Goal: Task Accomplishment & Management: Complete application form

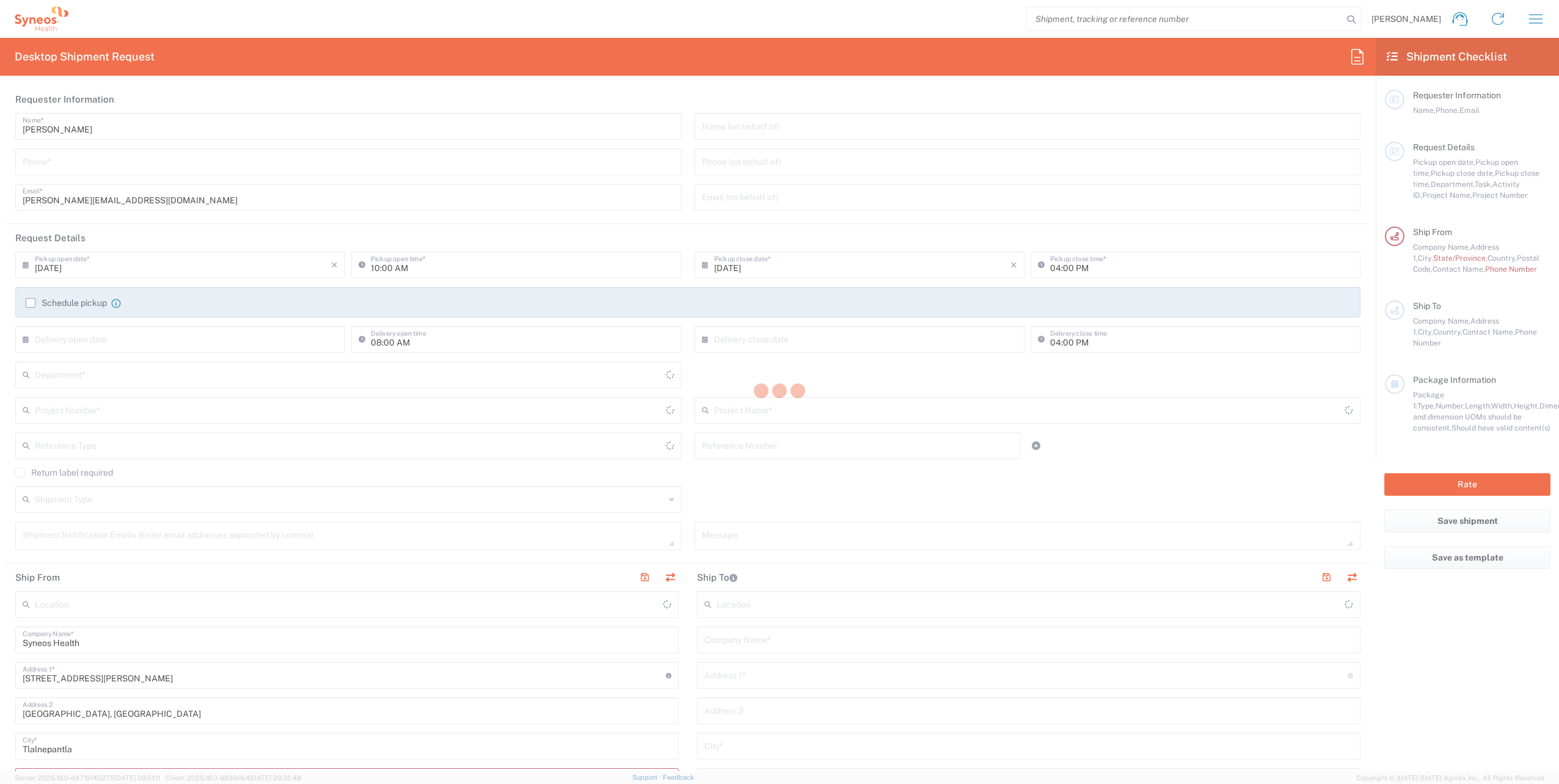
type input "Mexico"
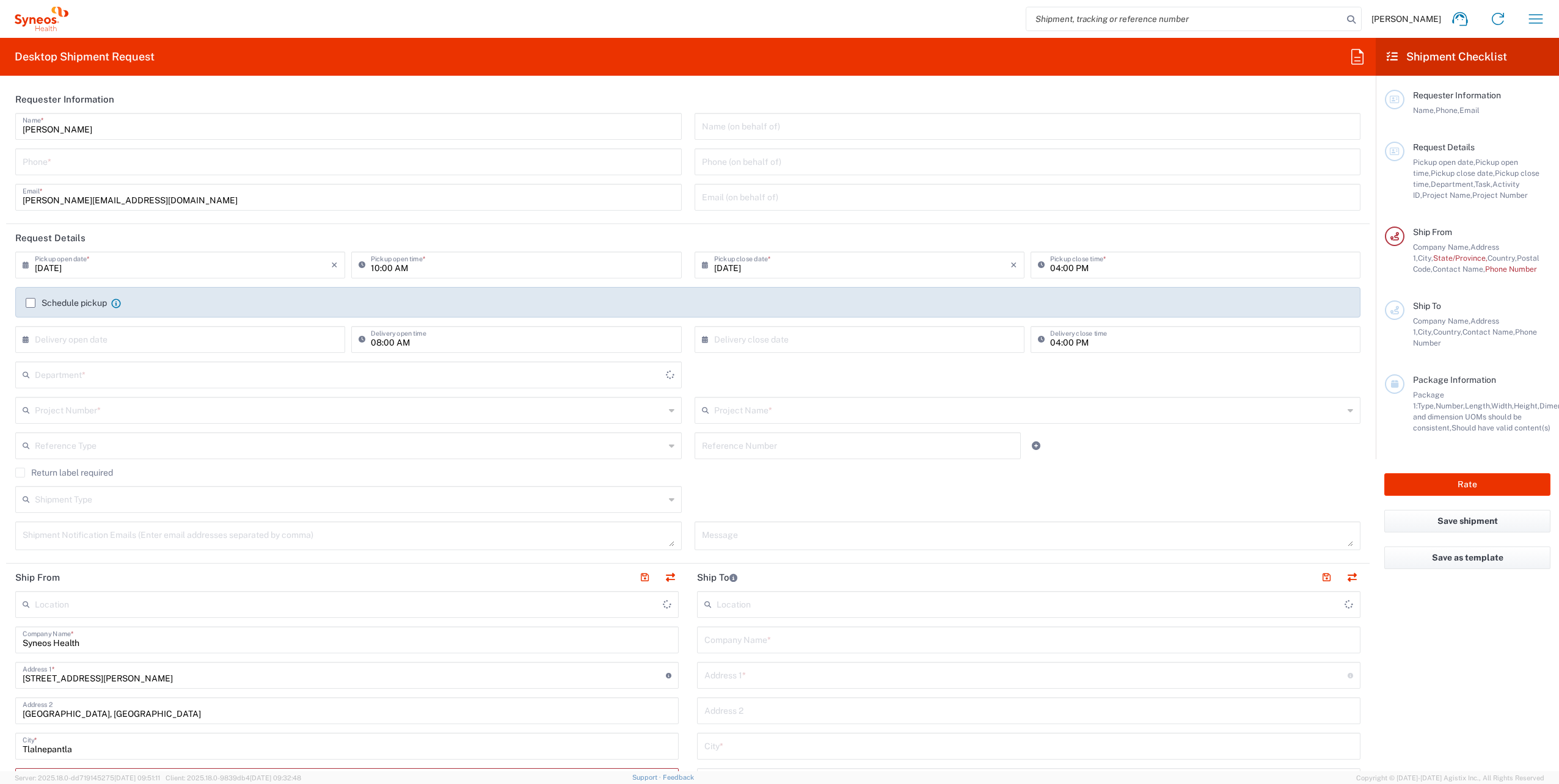
type input "INC Research Clin Svcs [GEOGRAPHIC_DATA]"
type input "8350"
click at [166, 171] on div "Phone *" at bounding box center [348, 162] width 667 height 27
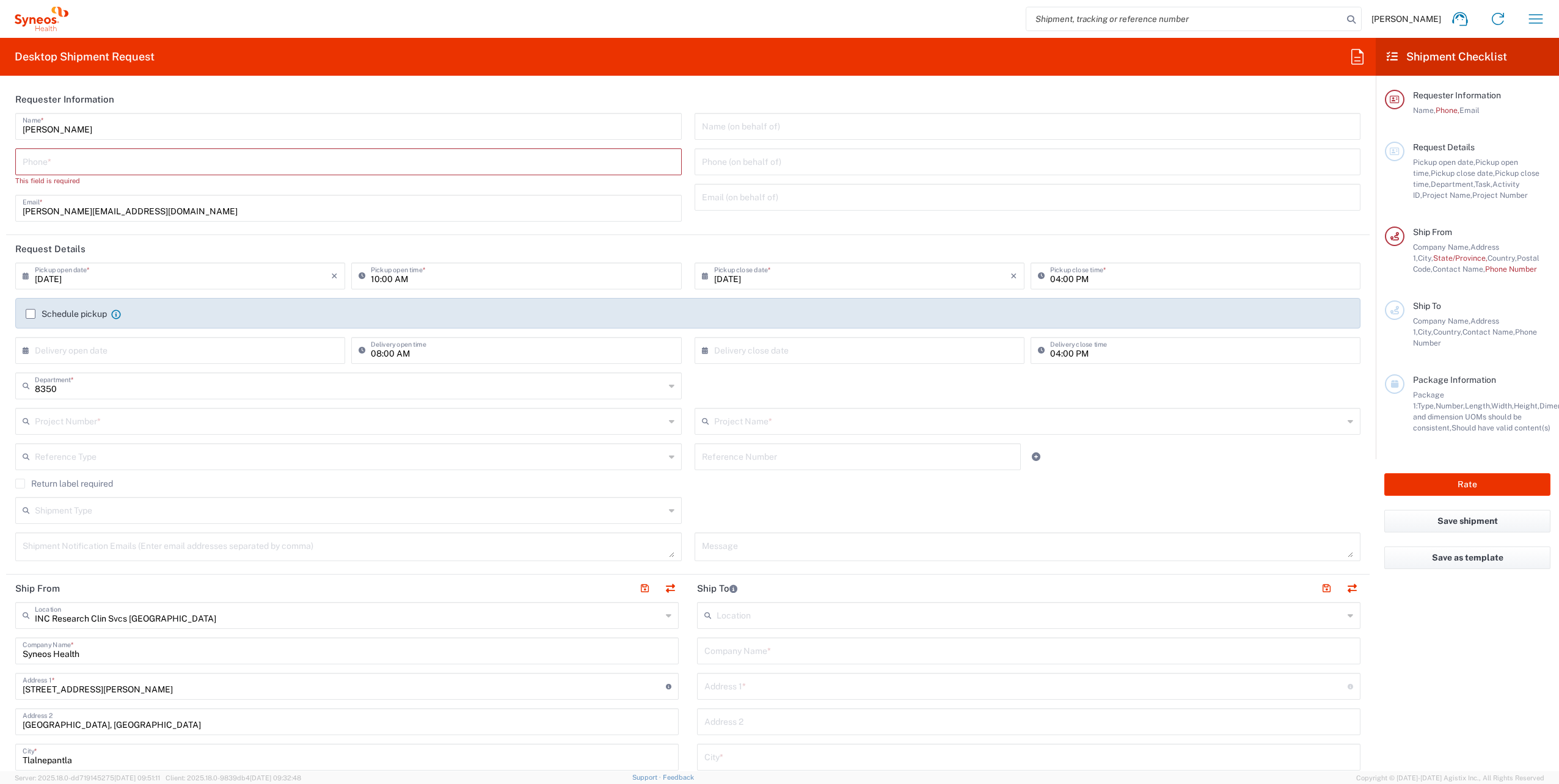
click at [815, 149] on div "Phone (on behalf of)" at bounding box center [1027, 162] width 667 height 27
click at [231, 464] on input "text" at bounding box center [350, 455] width 630 height 21
click at [1119, 479] on agx-checkbox-control "Return label required" at bounding box center [688, 484] width 1345 height 10
click at [31, 317] on label "Schedule pickup" at bounding box center [67, 314] width 81 height 10
click at [31, 314] on input "Schedule pickup" at bounding box center [31, 314] width 0 height 0
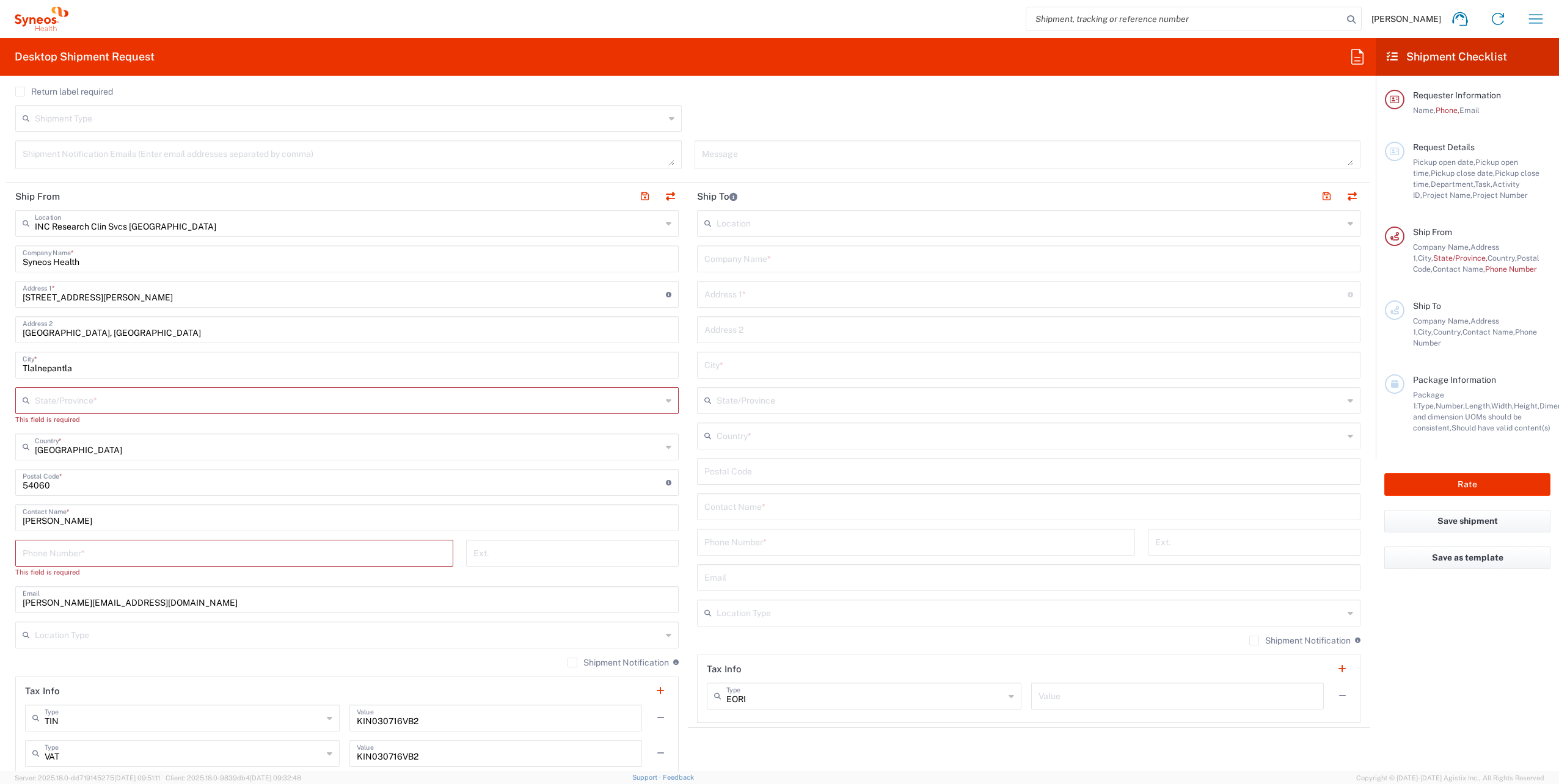
scroll to position [489, 0]
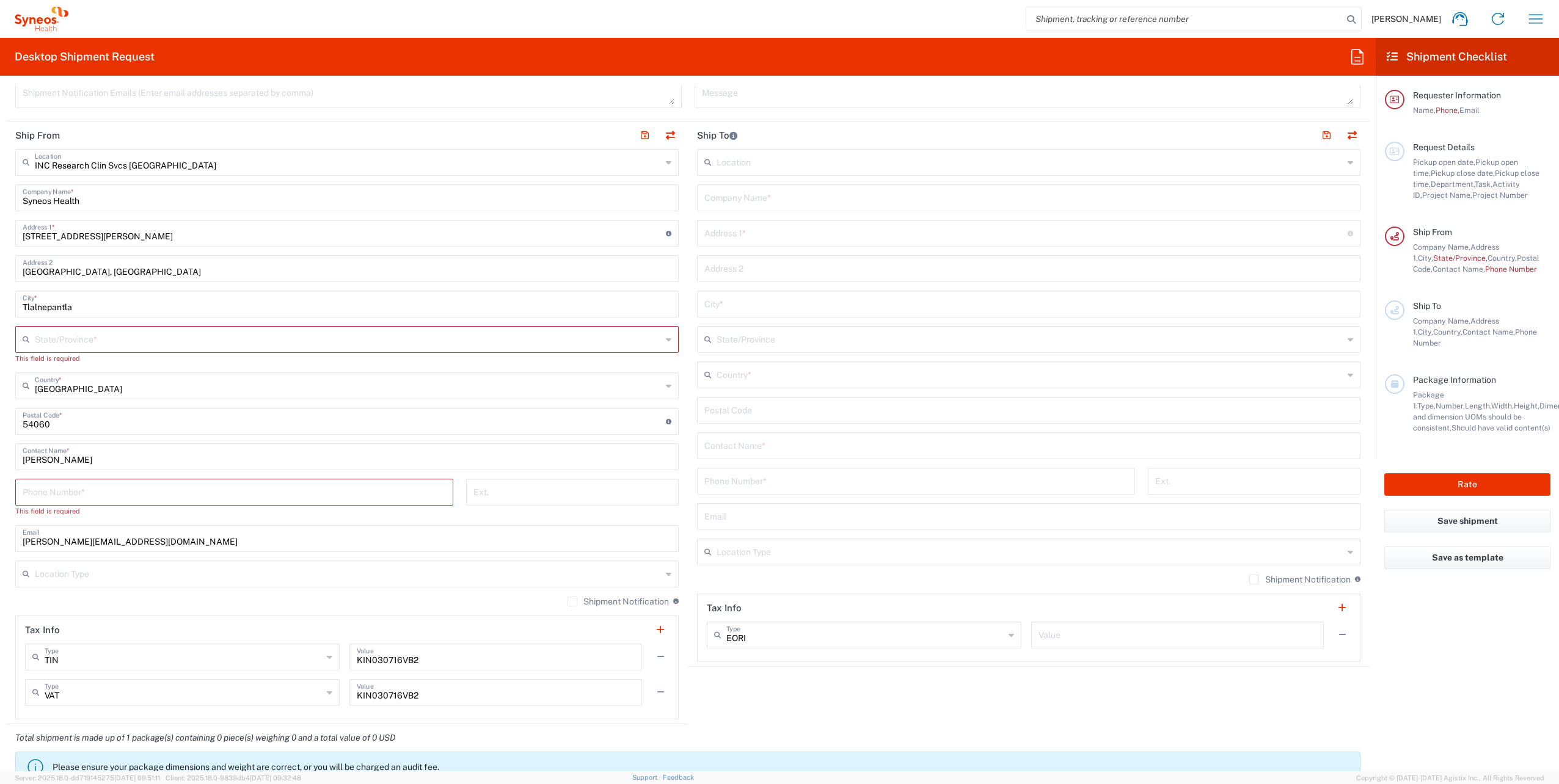
click at [559, 339] on input "text" at bounding box center [348, 338] width 627 height 21
click at [688, 346] on main "Location Addison Whitney LLC-Morrisvile NC US Barcelona-Syneos Health BioSector…" at bounding box center [1029, 406] width 682 height 513
click at [650, 336] on input "text" at bounding box center [348, 338] width 627 height 21
click at [688, 371] on main "Location Addison Whitney LLC-Morrisvile NC US Barcelona-Syneos Health BioSector…" at bounding box center [1029, 406] width 682 height 513
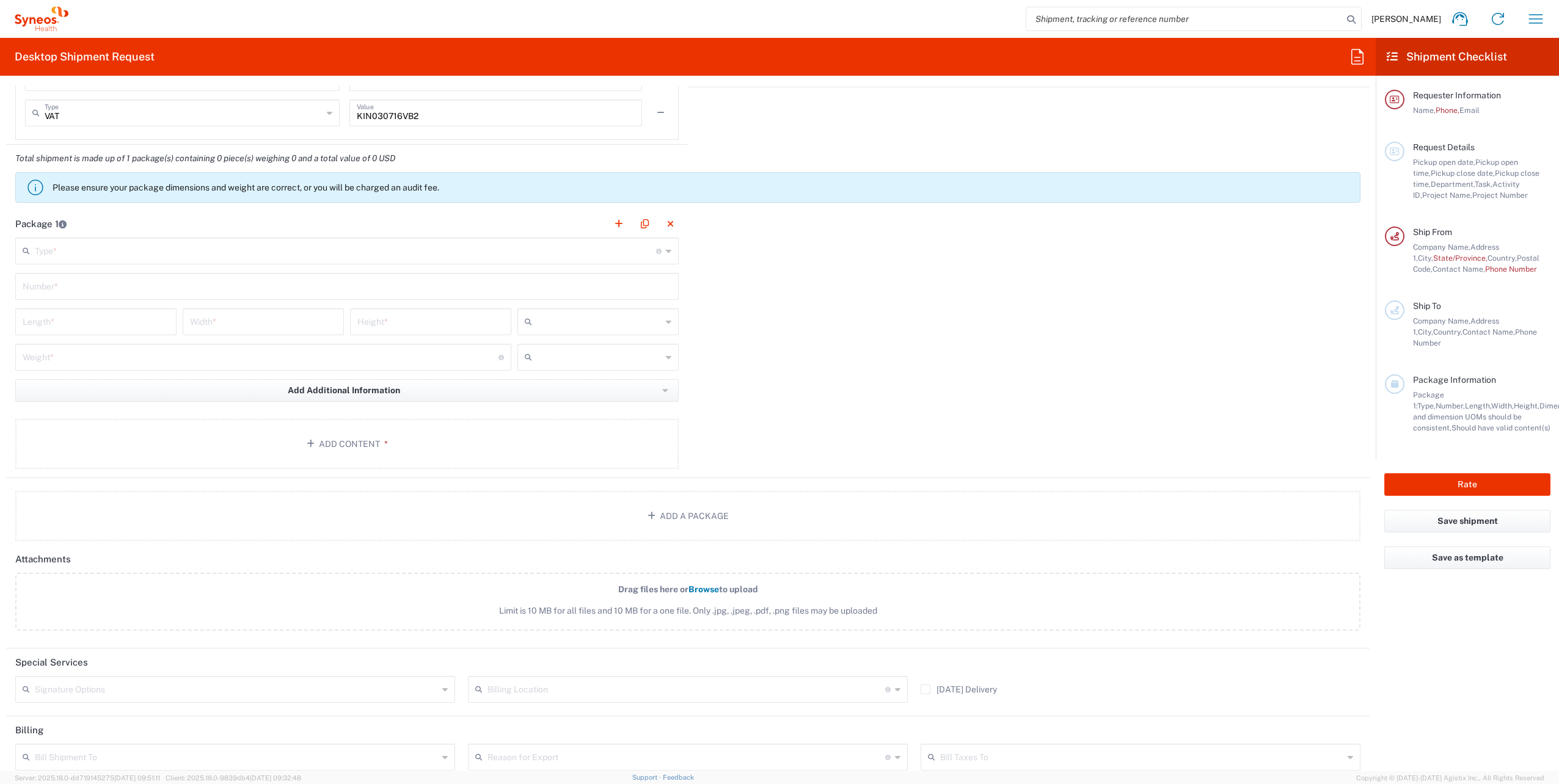
scroll to position [1099, 0]
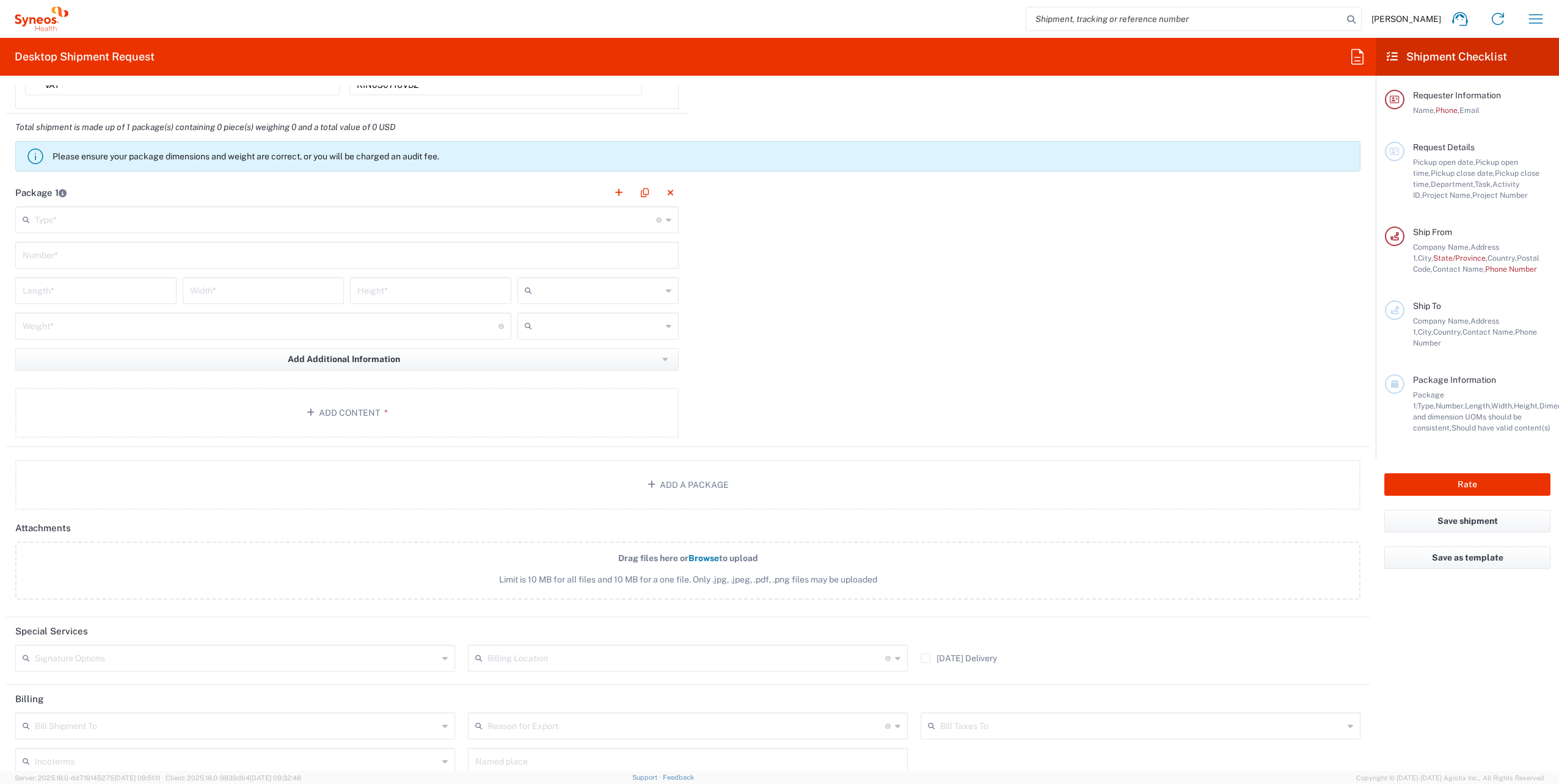
click at [237, 226] on input "text" at bounding box center [345, 219] width 621 height 21
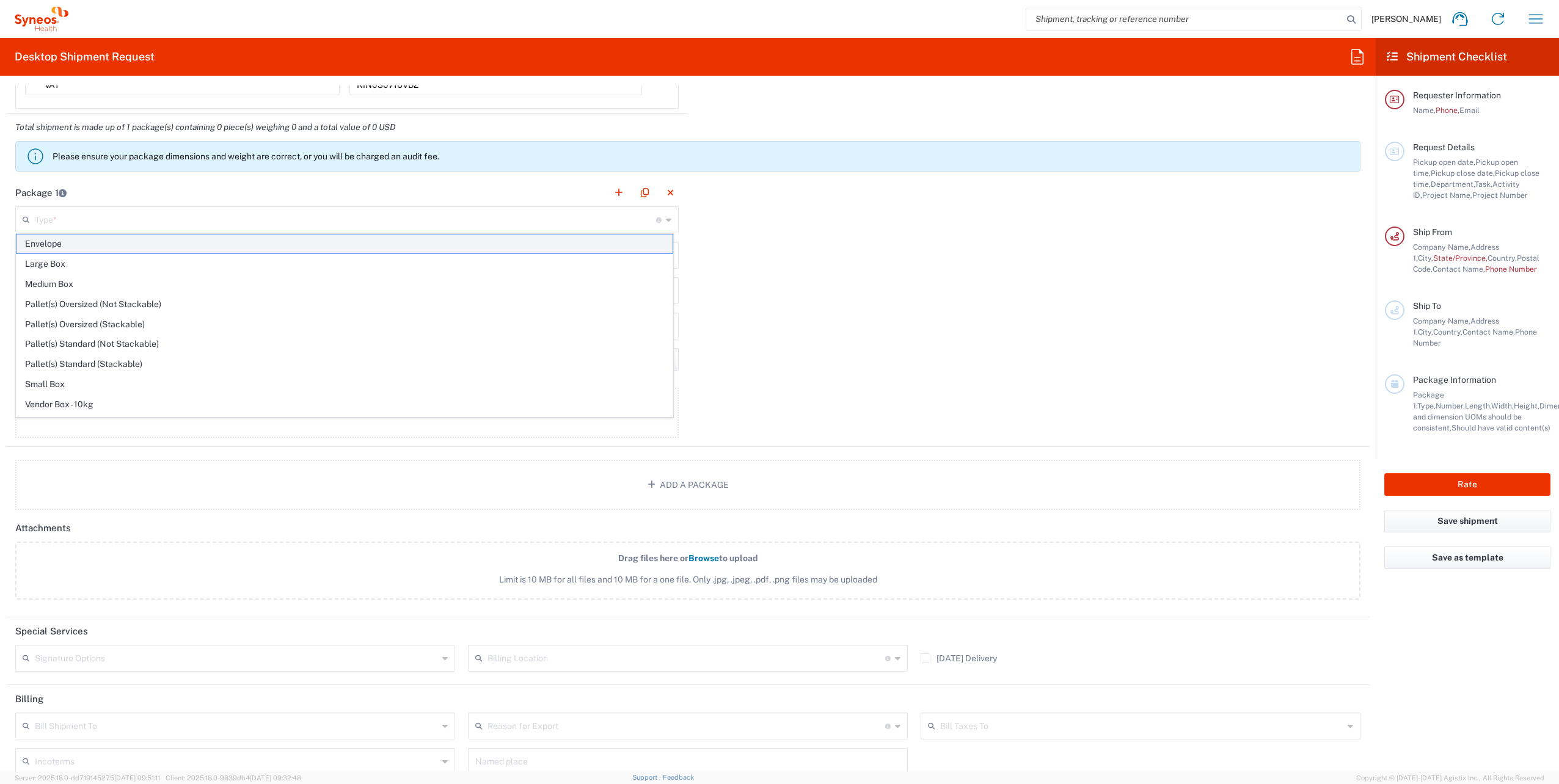
click at [240, 247] on span "Envelope" at bounding box center [344, 243] width 656 height 19
type input "Envelope"
type input "1"
type input "9.5"
type input "12.5"
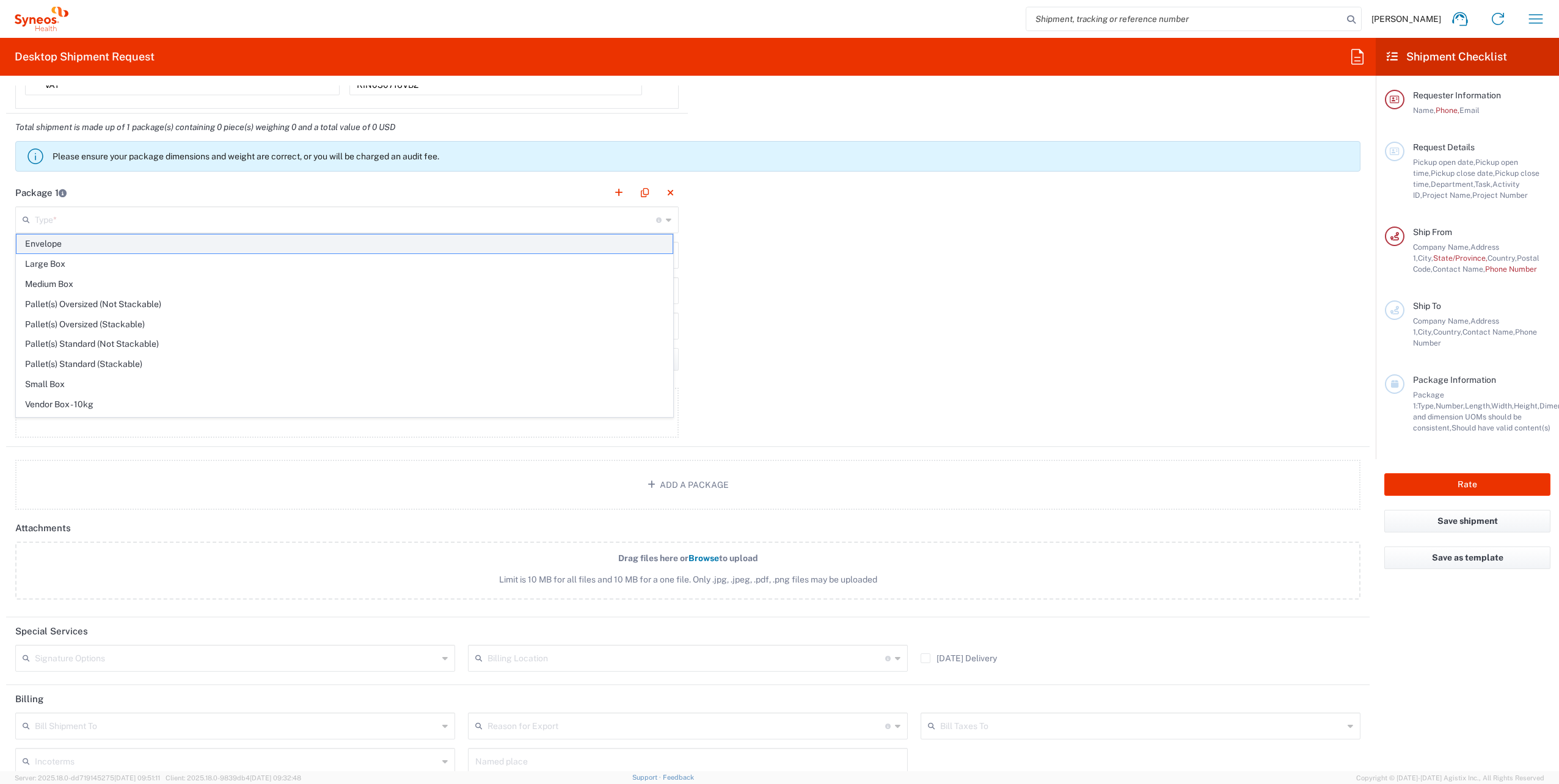
type input "0.25"
type input "in"
type input "0.45"
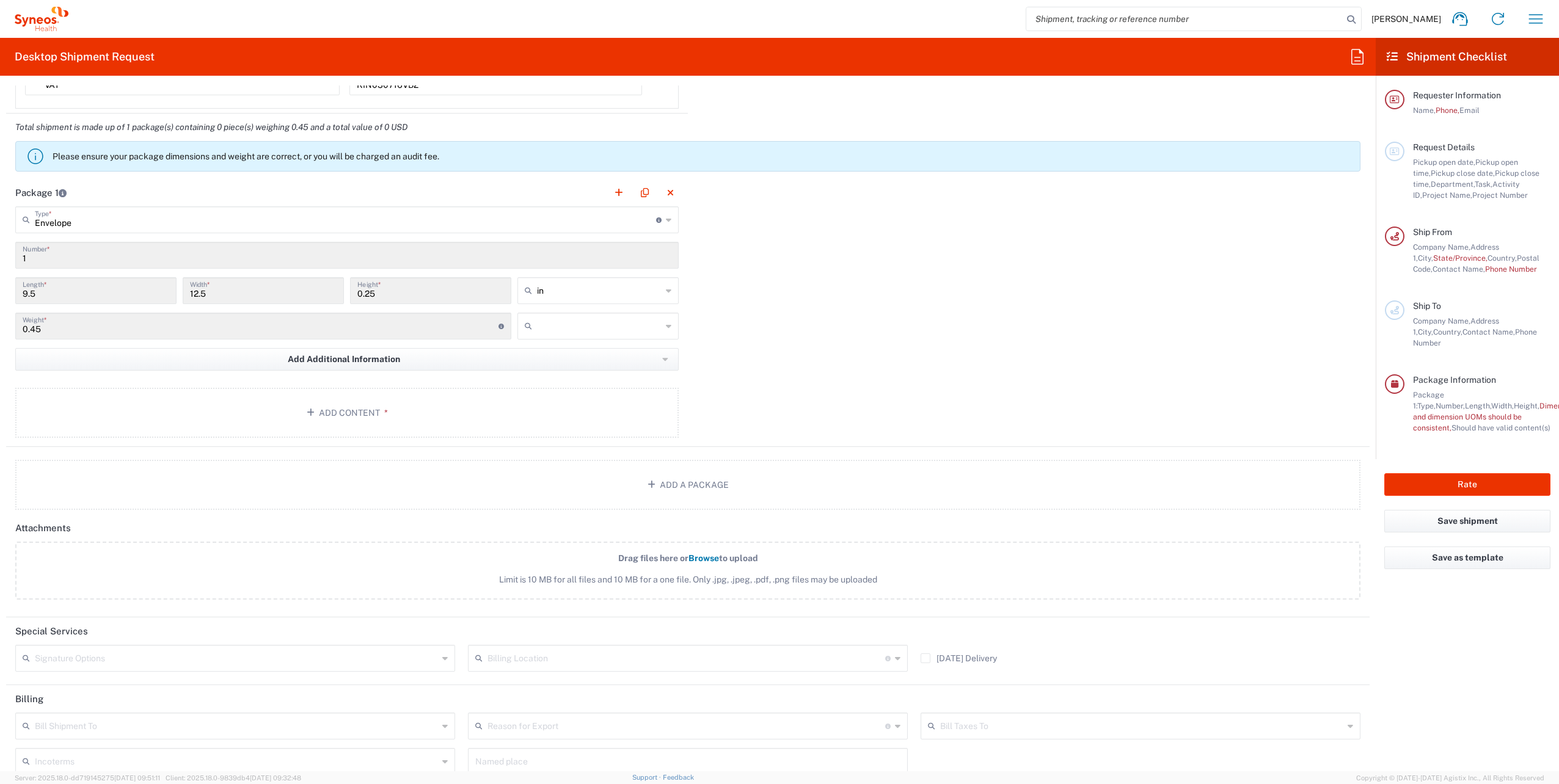
click at [644, 317] on input "text" at bounding box center [598, 326] width 124 height 19
click at [611, 375] on span "lbs" at bounding box center [594, 370] width 158 height 19
drag, startPoint x: 106, startPoint y: 408, endPoint x: 285, endPoint y: 355, distance: 186.7
click at [230, 398] on main "Envelope Type * Material used to package goods Envelope Large Box Medium Box Pa…" at bounding box center [348, 324] width 682 height 235
type input "lbs"
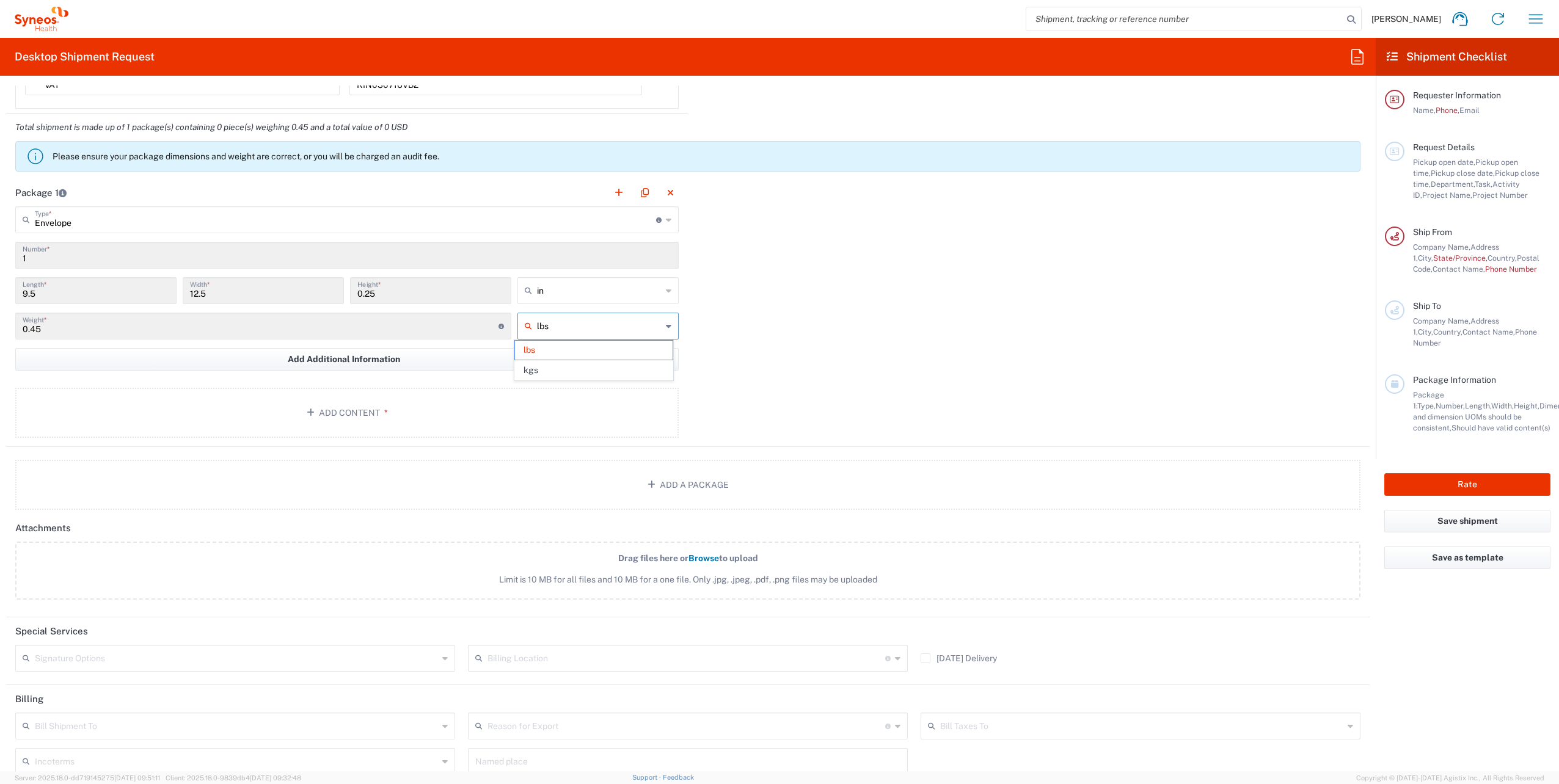
click at [619, 330] on input "lbs" at bounding box center [598, 326] width 124 height 19
click at [766, 337] on div "Package 1 Envelope Type * Material used to package goods Envelope Large Box Med…" at bounding box center [688, 312] width 1363 height 268
click at [331, 413] on button "Add Content *" at bounding box center [347, 413] width 663 height 50
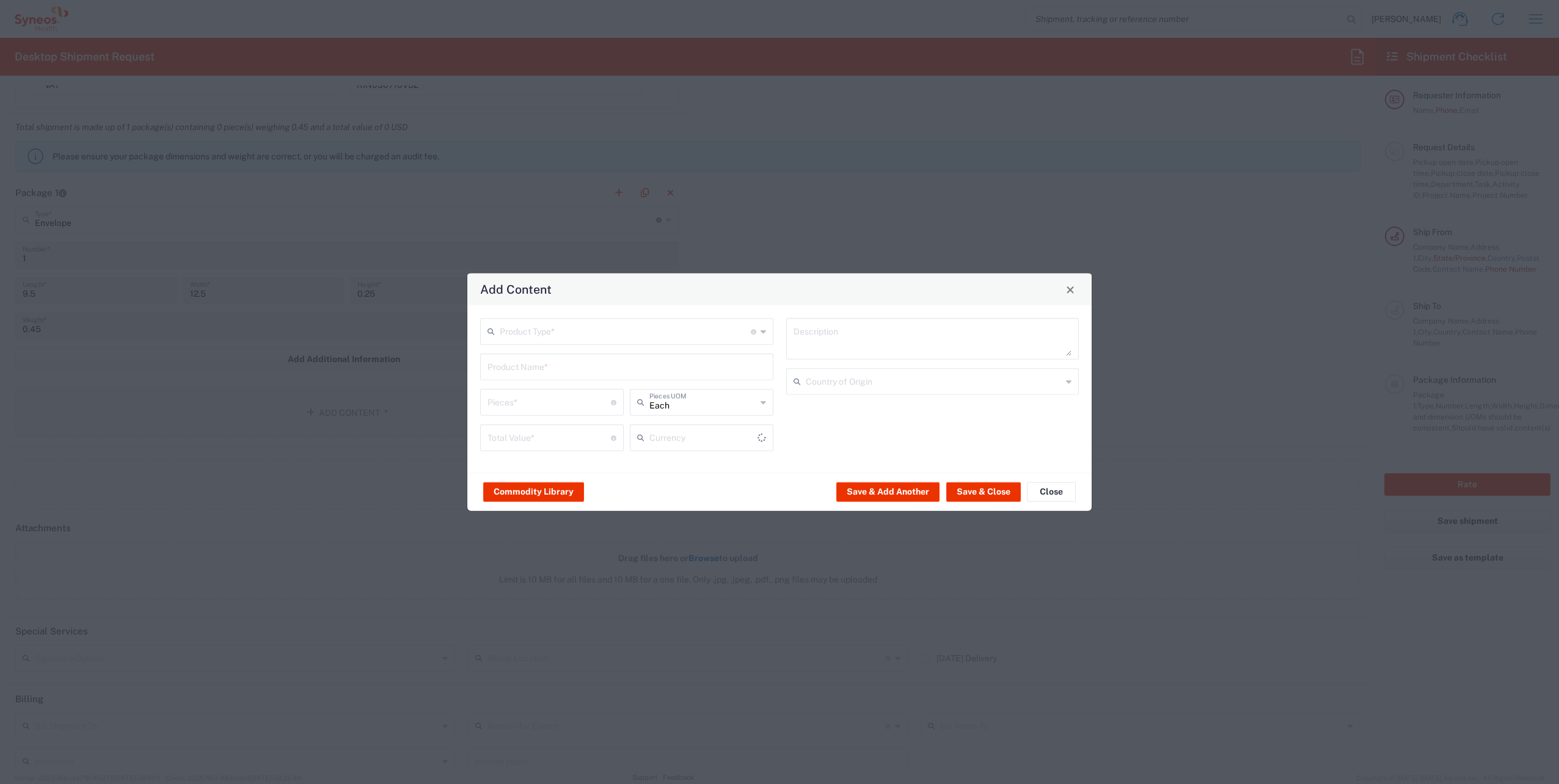
type input "US Dollar"
click at [607, 337] on input "text" at bounding box center [624, 330] width 251 height 21
click at [566, 361] on span "Documents" at bounding box center [627, 358] width 291 height 19
type input "Documents"
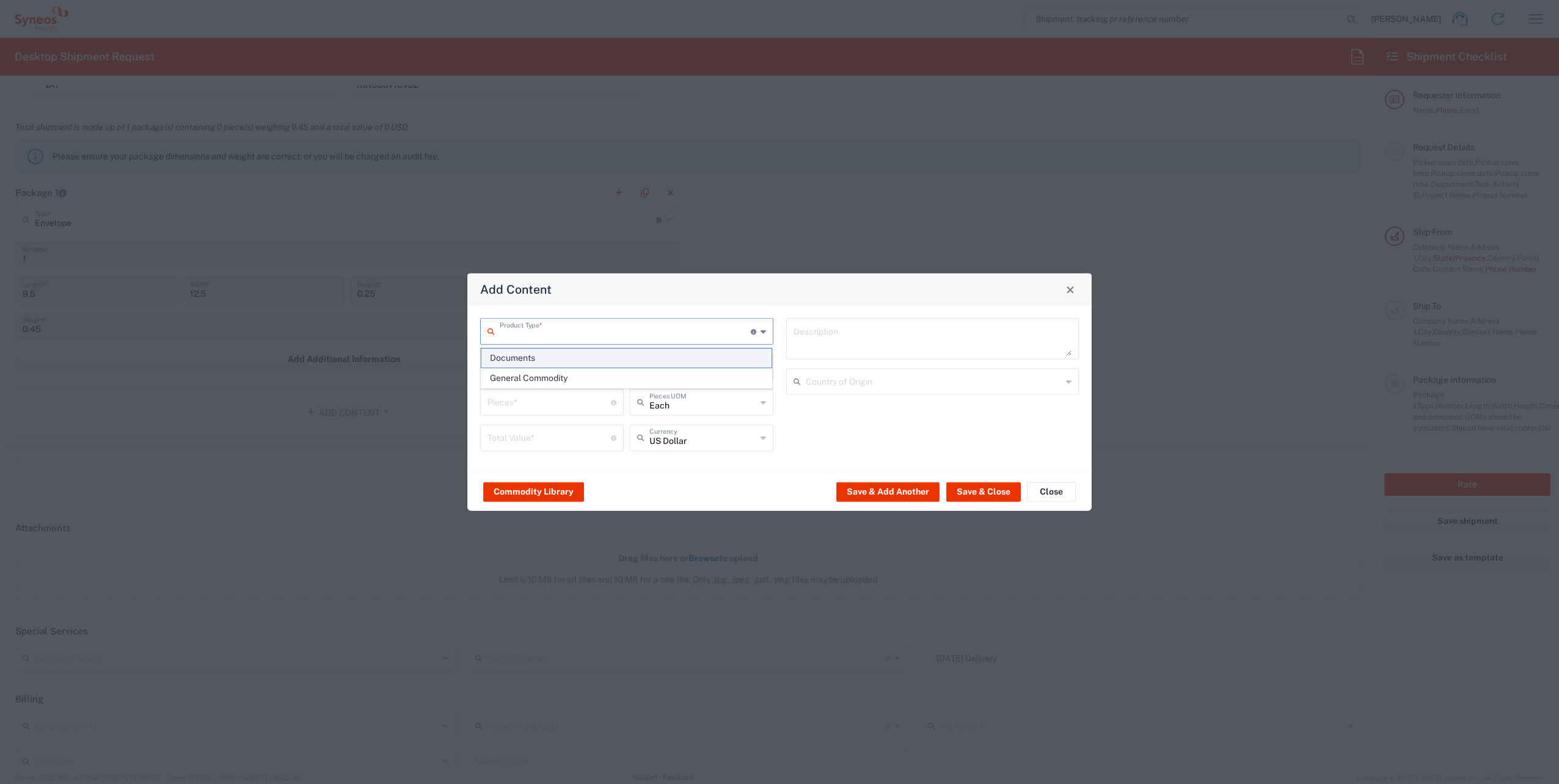
type input "1"
type textarea "Documents"
click at [1077, 291] on button "Close" at bounding box center [1070, 289] width 17 height 17
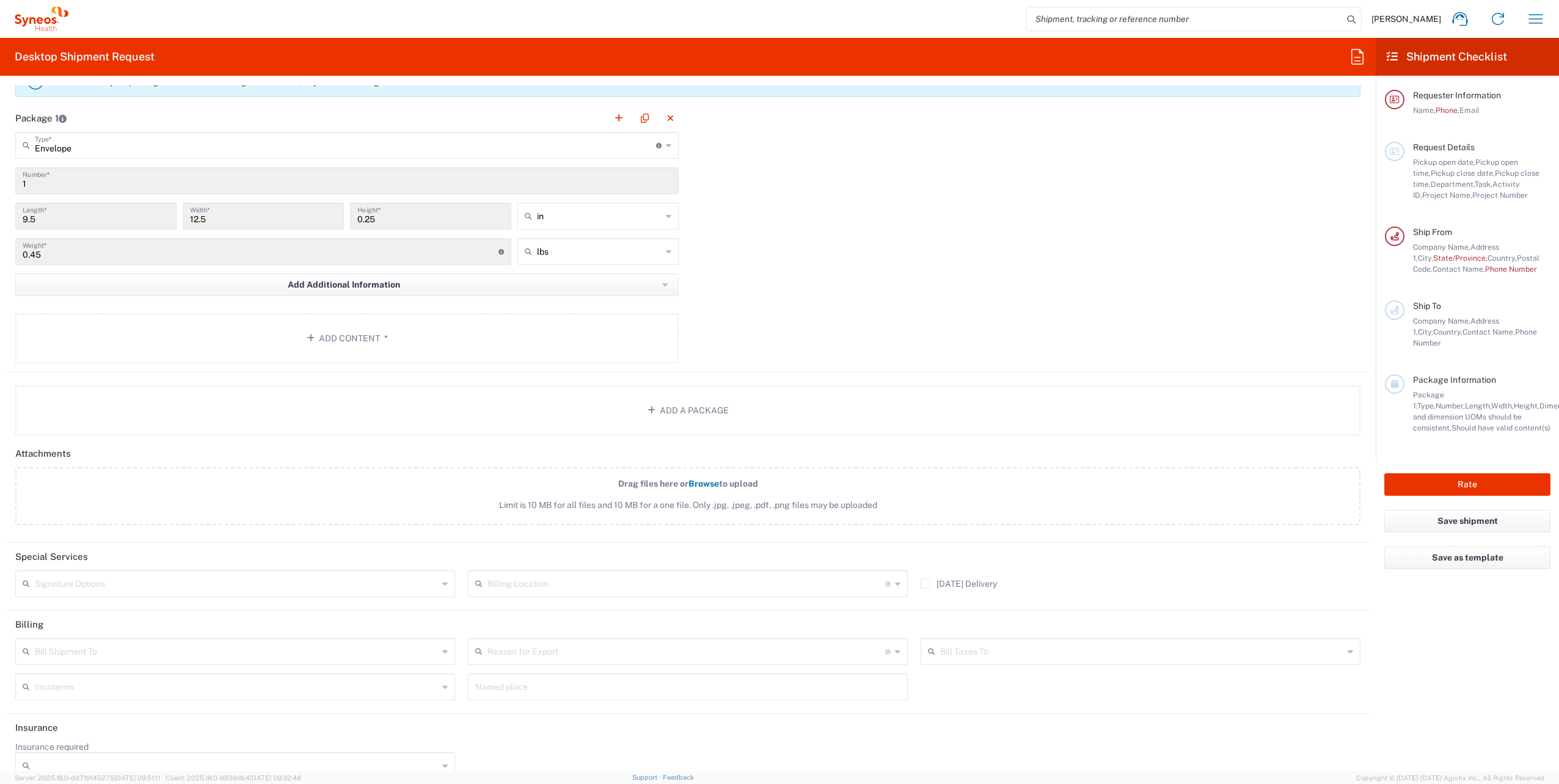
scroll to position [1191, 0]
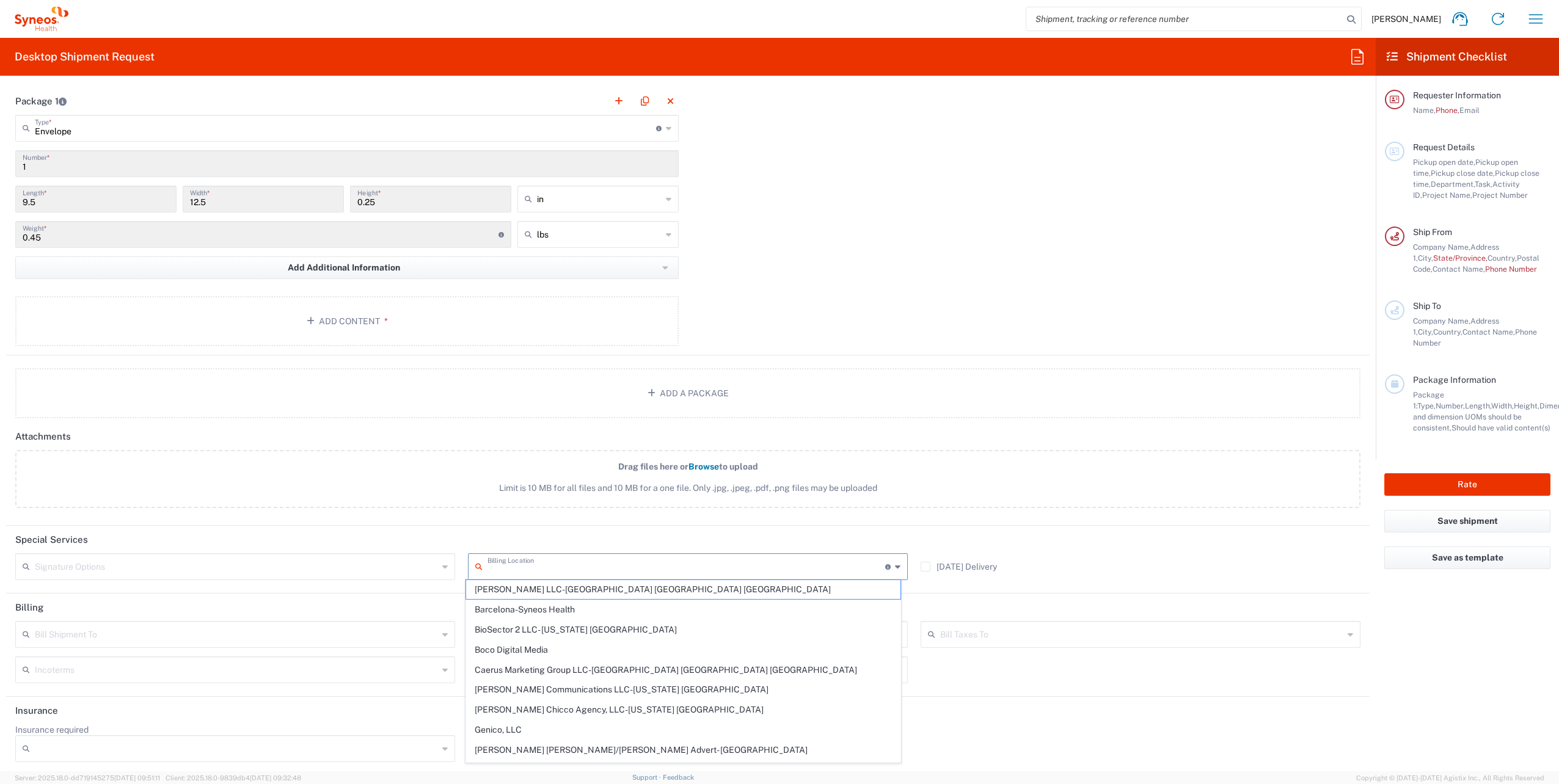
click at [545, 562] on input "text" at bounding box center [686, 566] width 398 height 21
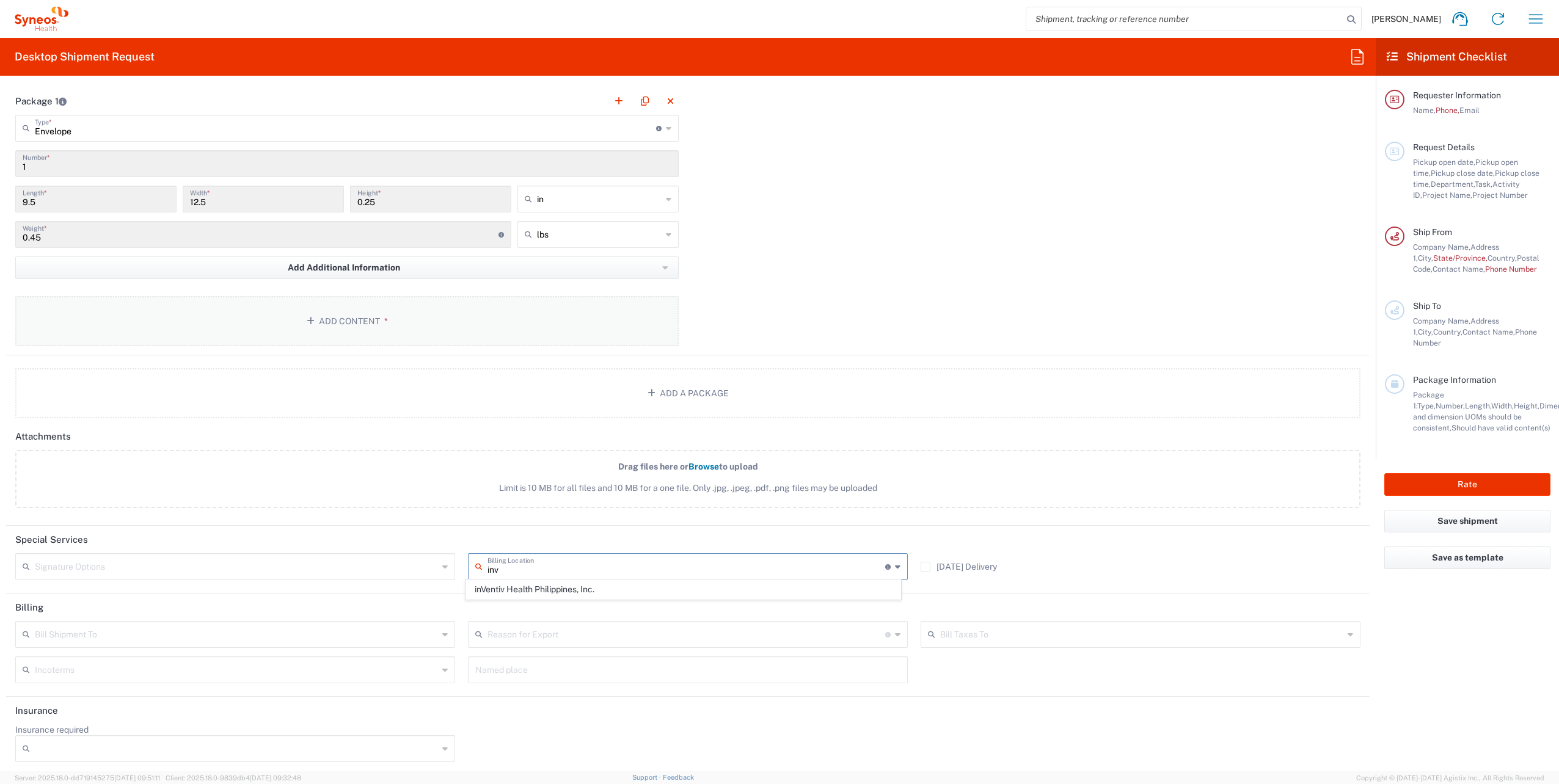
type input "inv"
click at [383, 304] on button "Add Content *" at bounding box center [347, 321] width 663 height 50
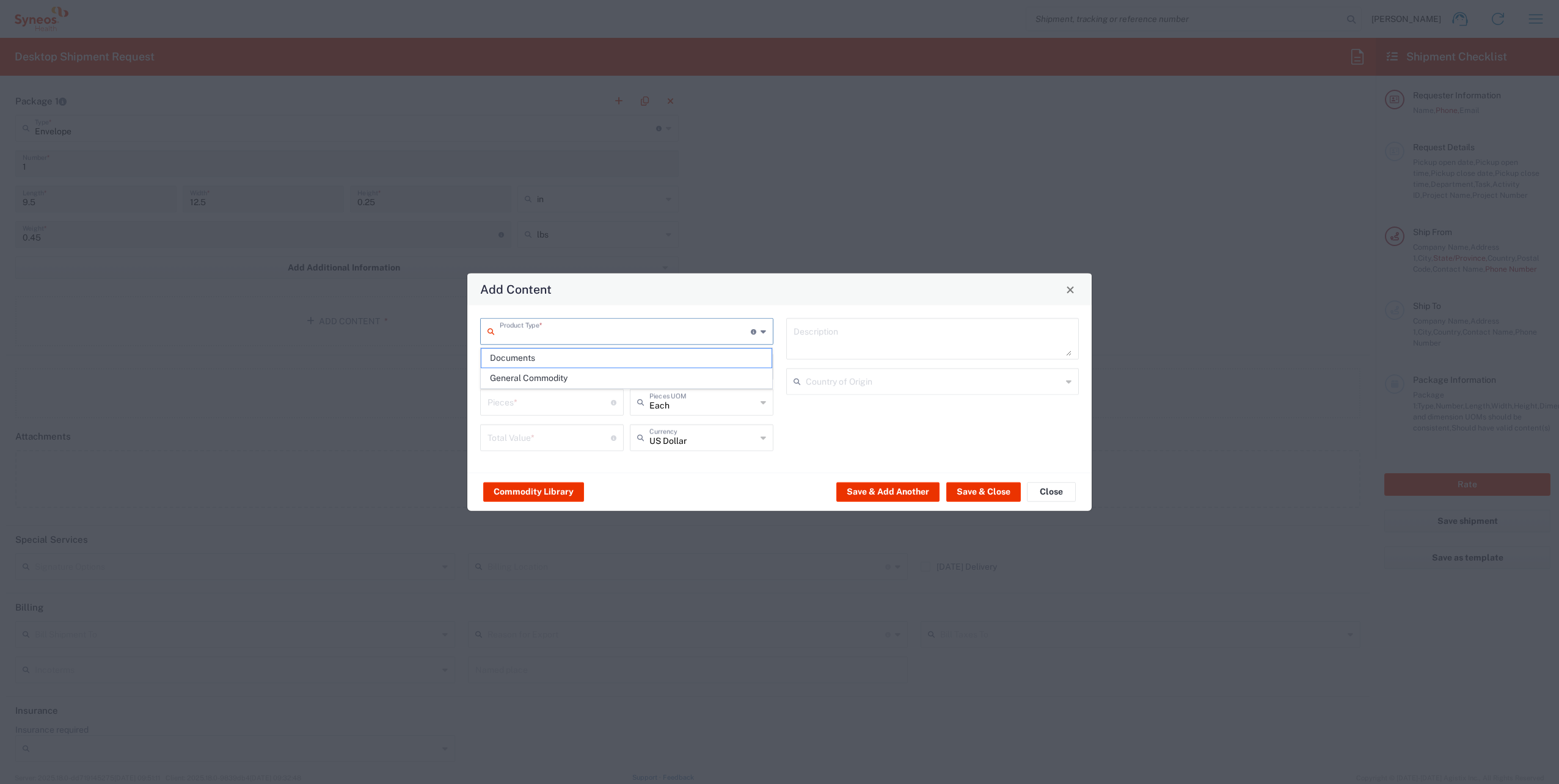
click at [741, 338] on input "text" at bounding box center [624, 330] width 251 height 21
click at [564, 359] on span "Documents" at bounding box center [627, 358] width 291 height 19
type input "Documents"
type input "1"
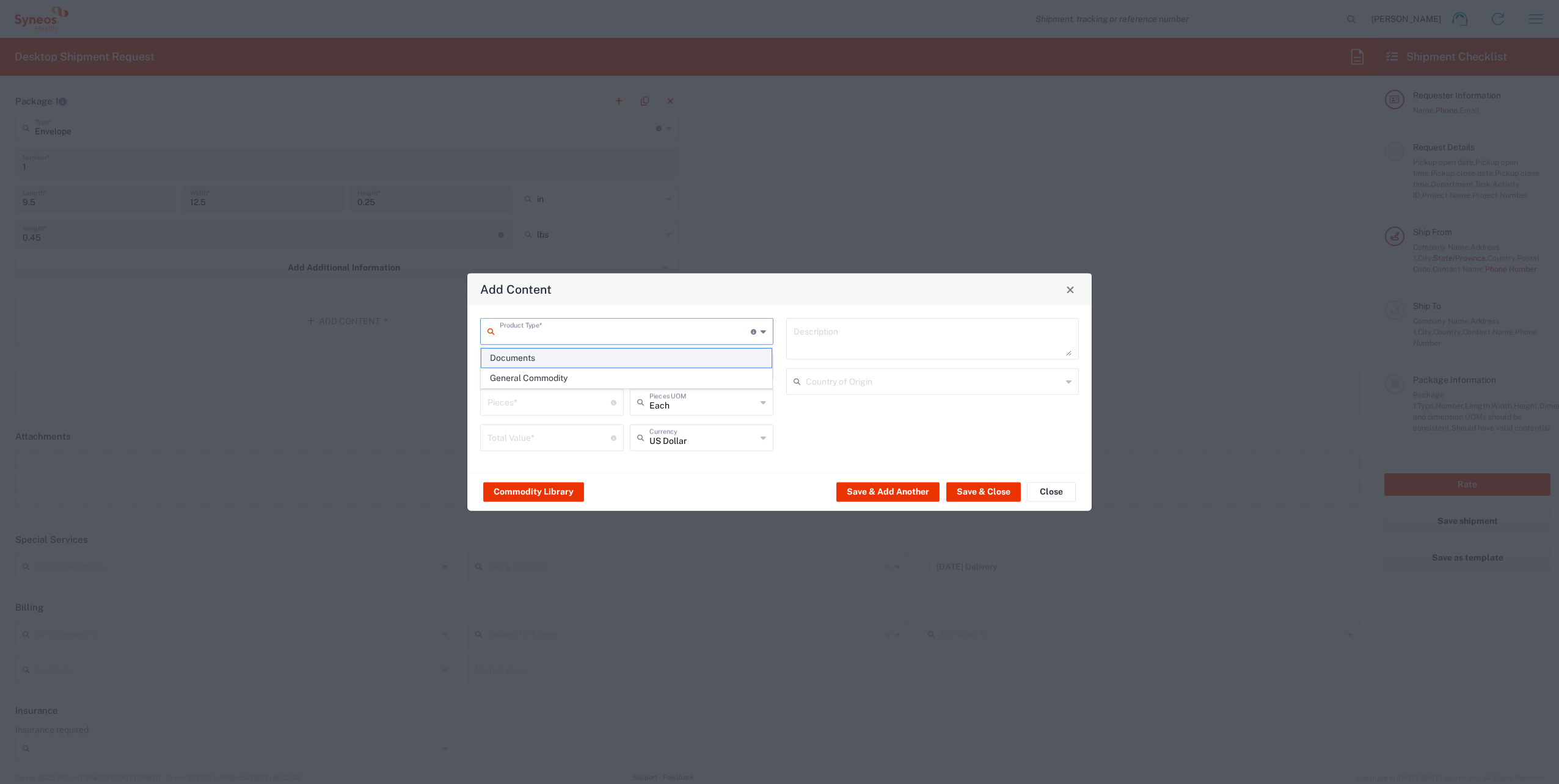
type input "1"
type textarea "Documents"
click at [1069, 287] on span "Close" at bounding box center [1070, 289] width 9 height 9
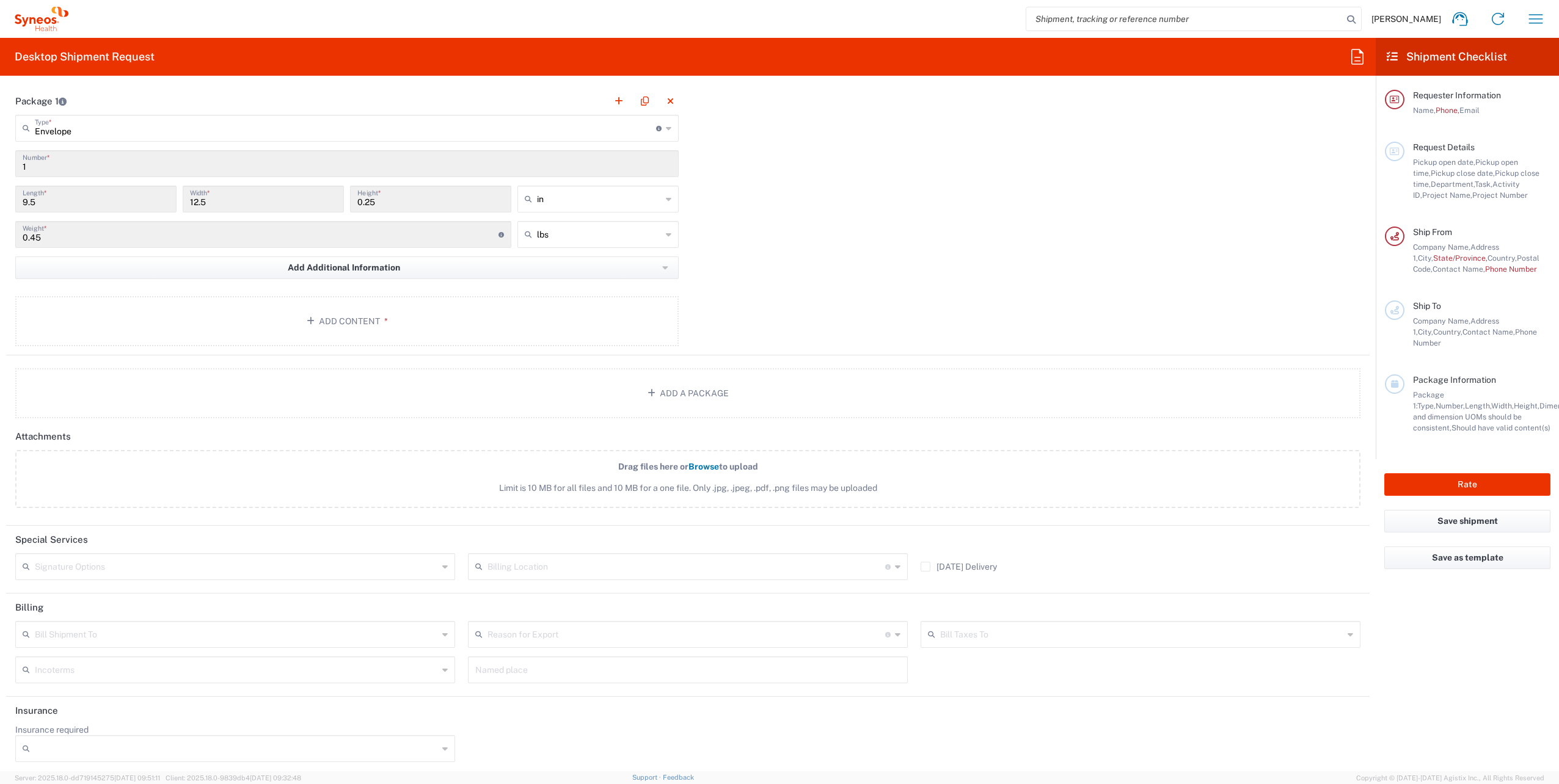
click at [545, 566] on input "text" at bounding box center [686, 566] width 398 height 21
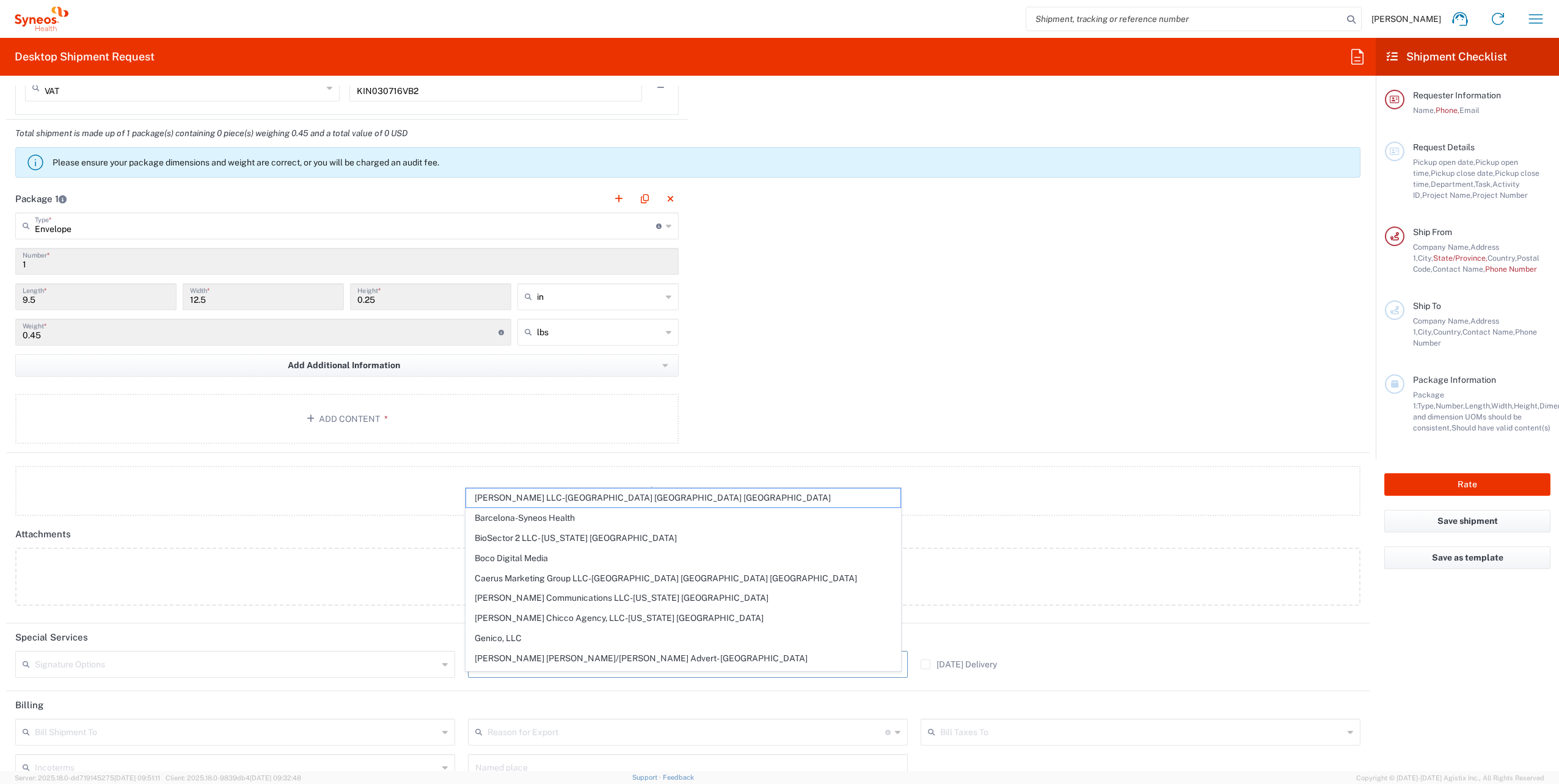
scroll to position [1069, 0]
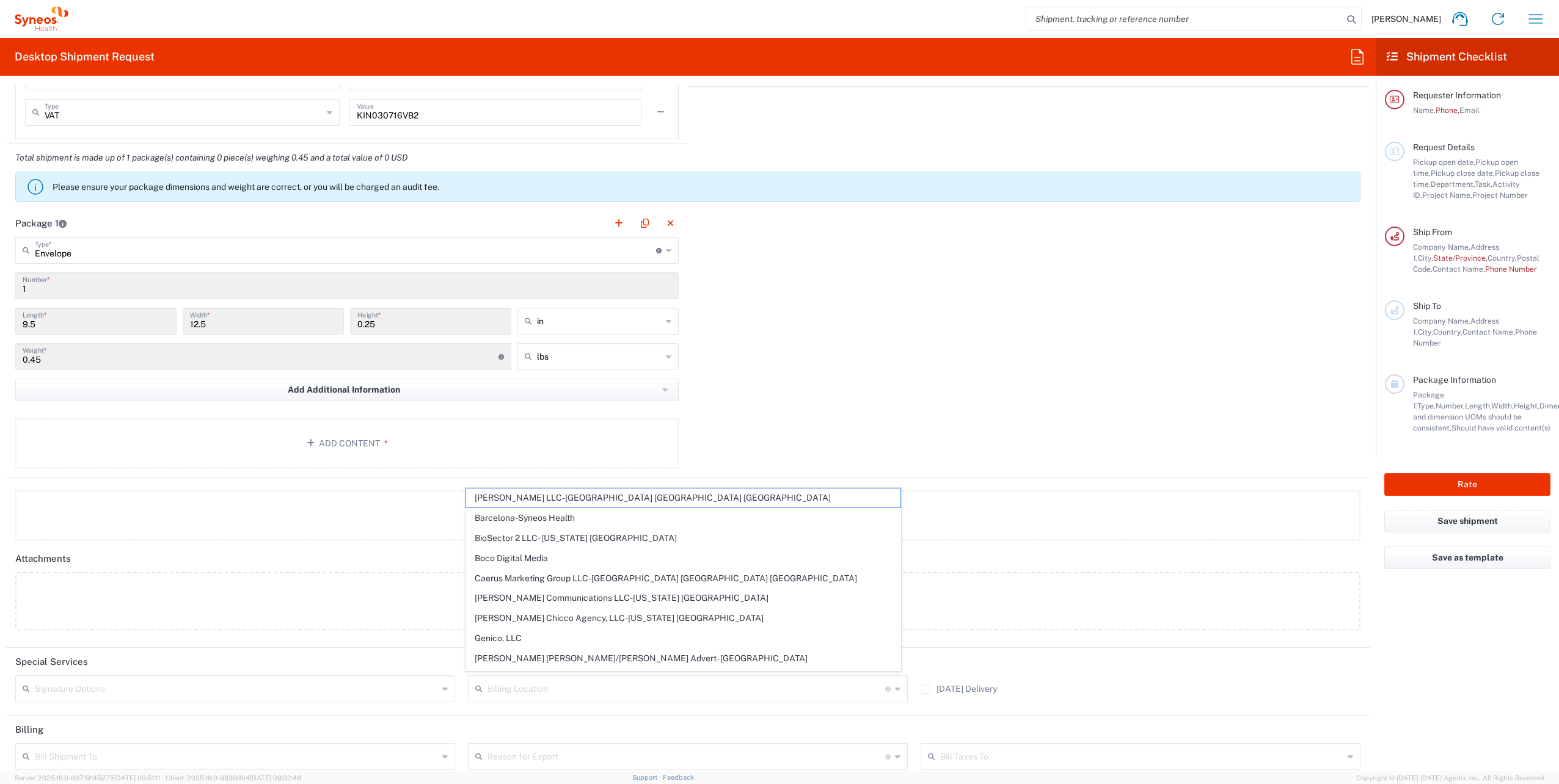
click at [829, 402] on div "Package 1 Envelope Type * Material used to package goods Envelope Large Box Med…" at bounding box center [688, 343] width 1363 height 268
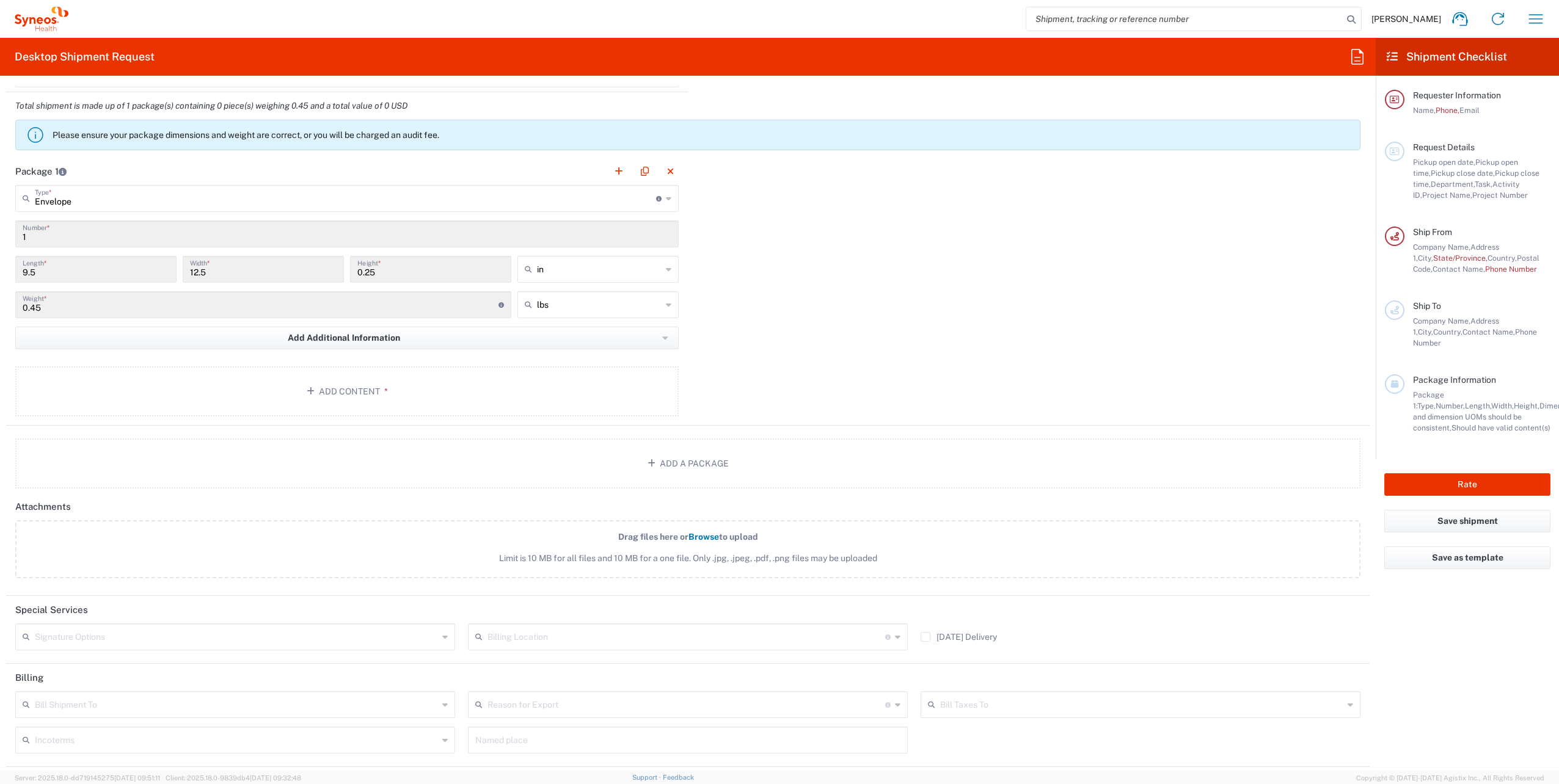
scroll to position [1191, 0]
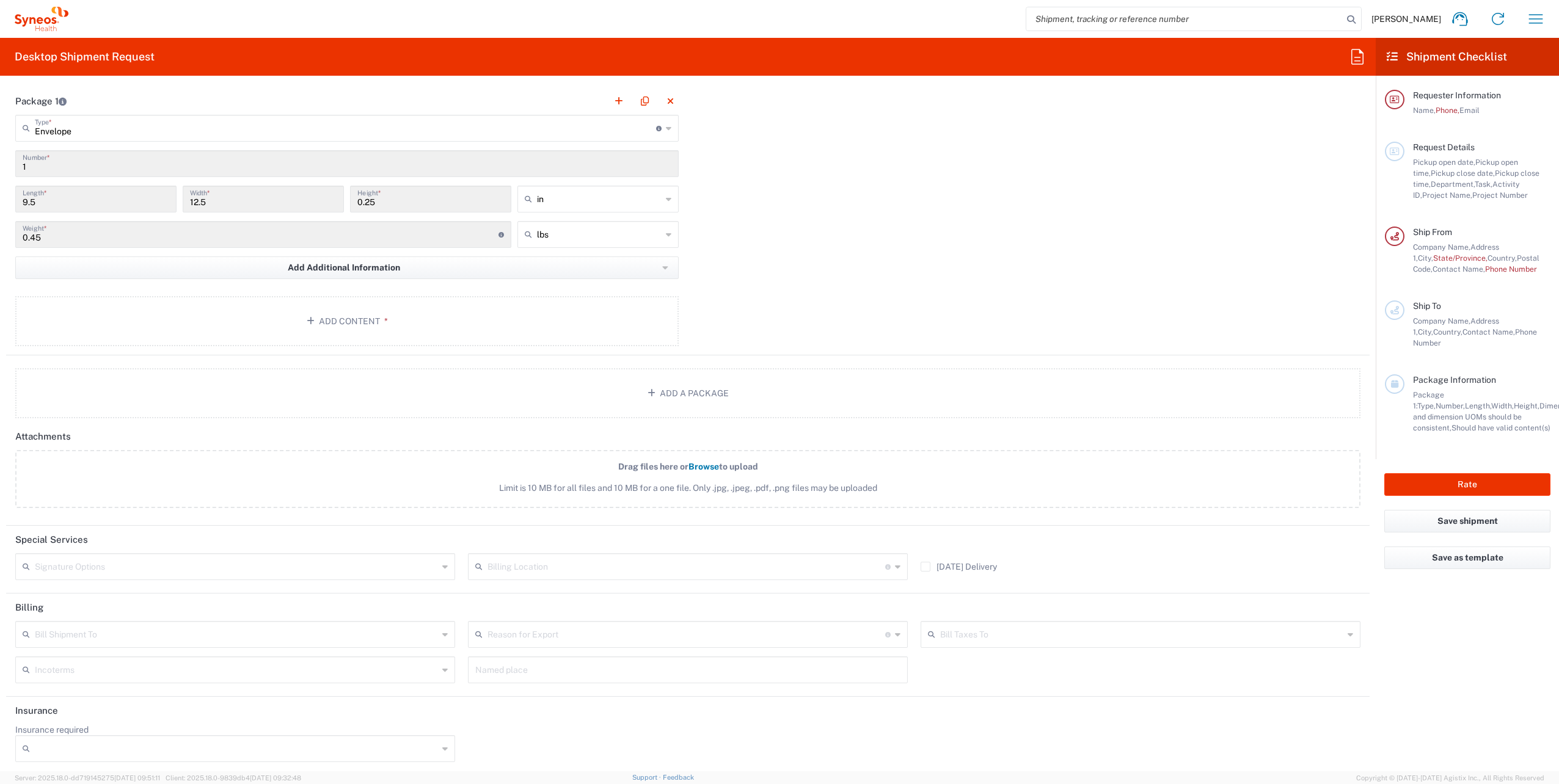
click at [727, 556] on input "text" at bounding box center [686, 566] width 398 height 21
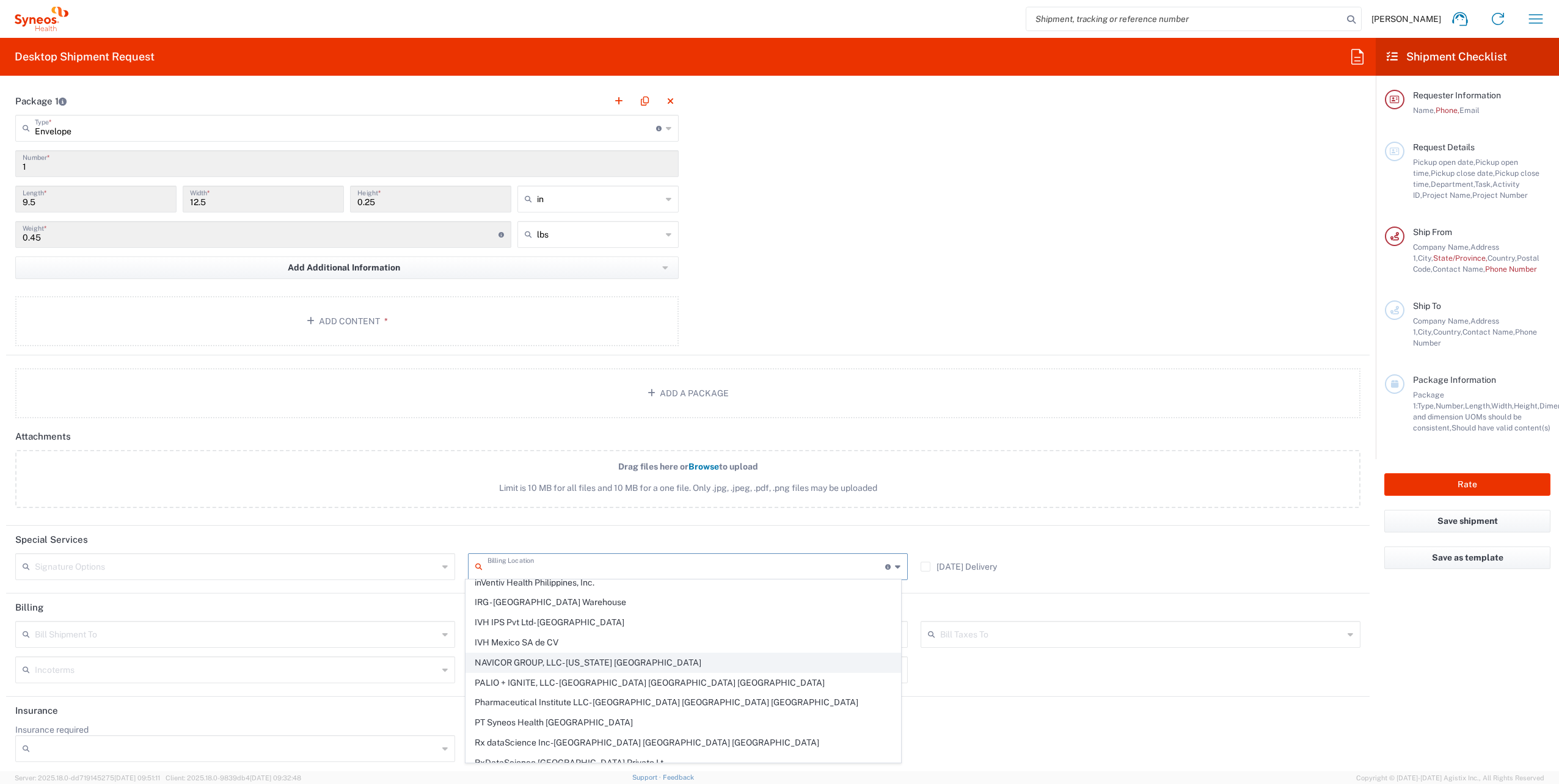
scroll to position [305, 0]
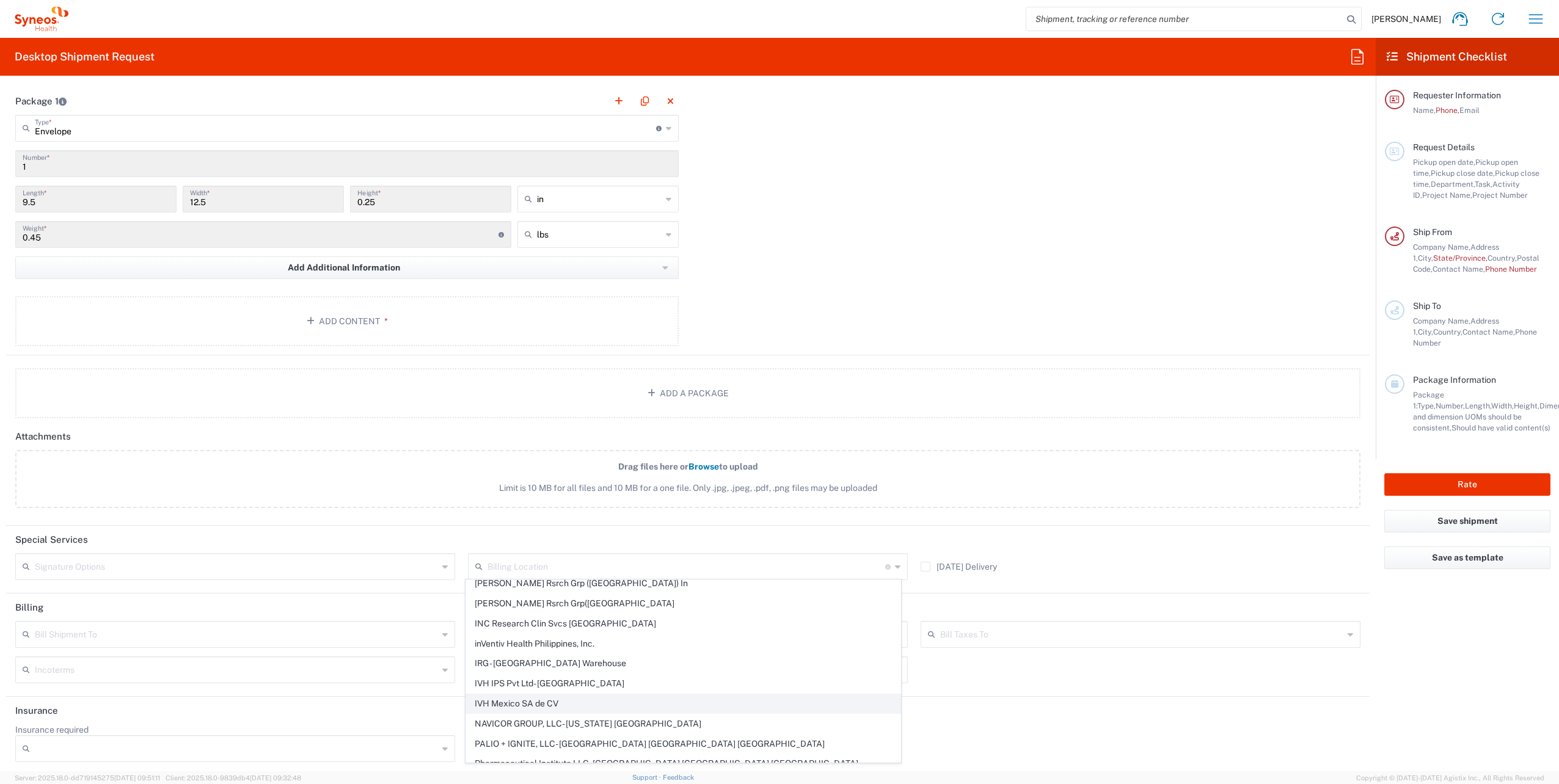
click at [576, 694] on span "IVH Mexico SA de CV" at bounding box center [683, 703] width 434 height 19
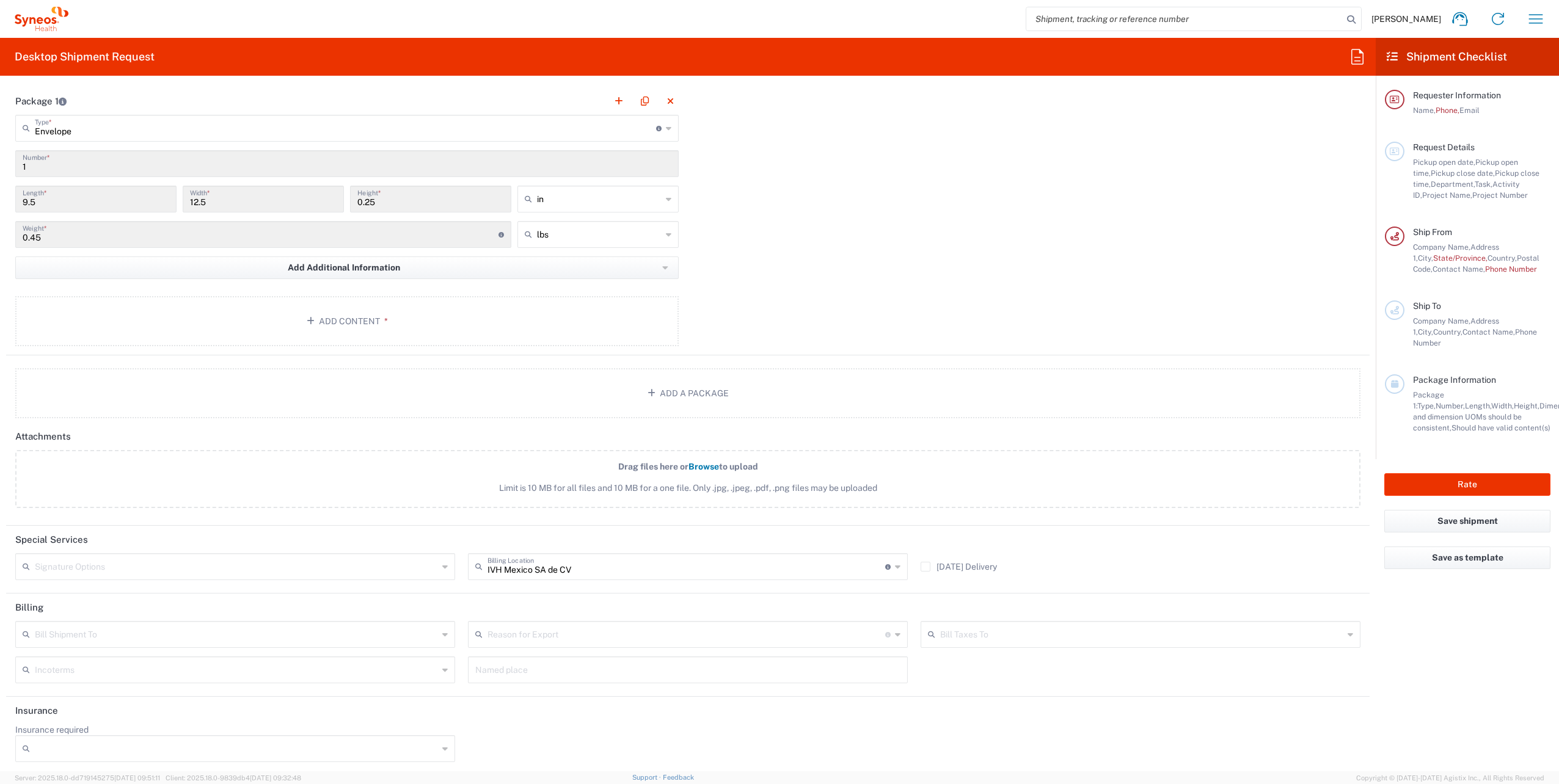
type input "IVH Mexico SA de CV"
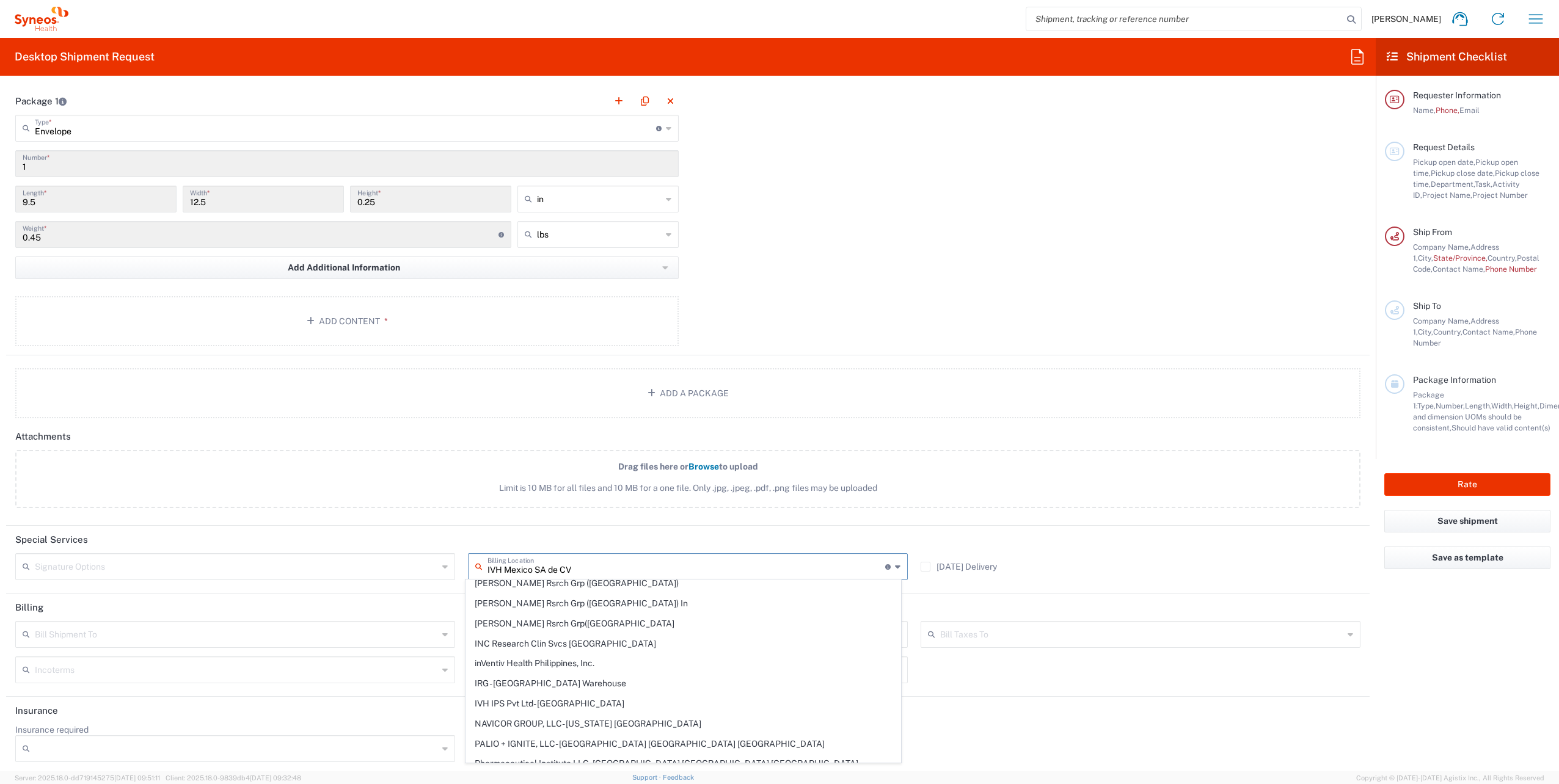
scroll to position [0, 0]
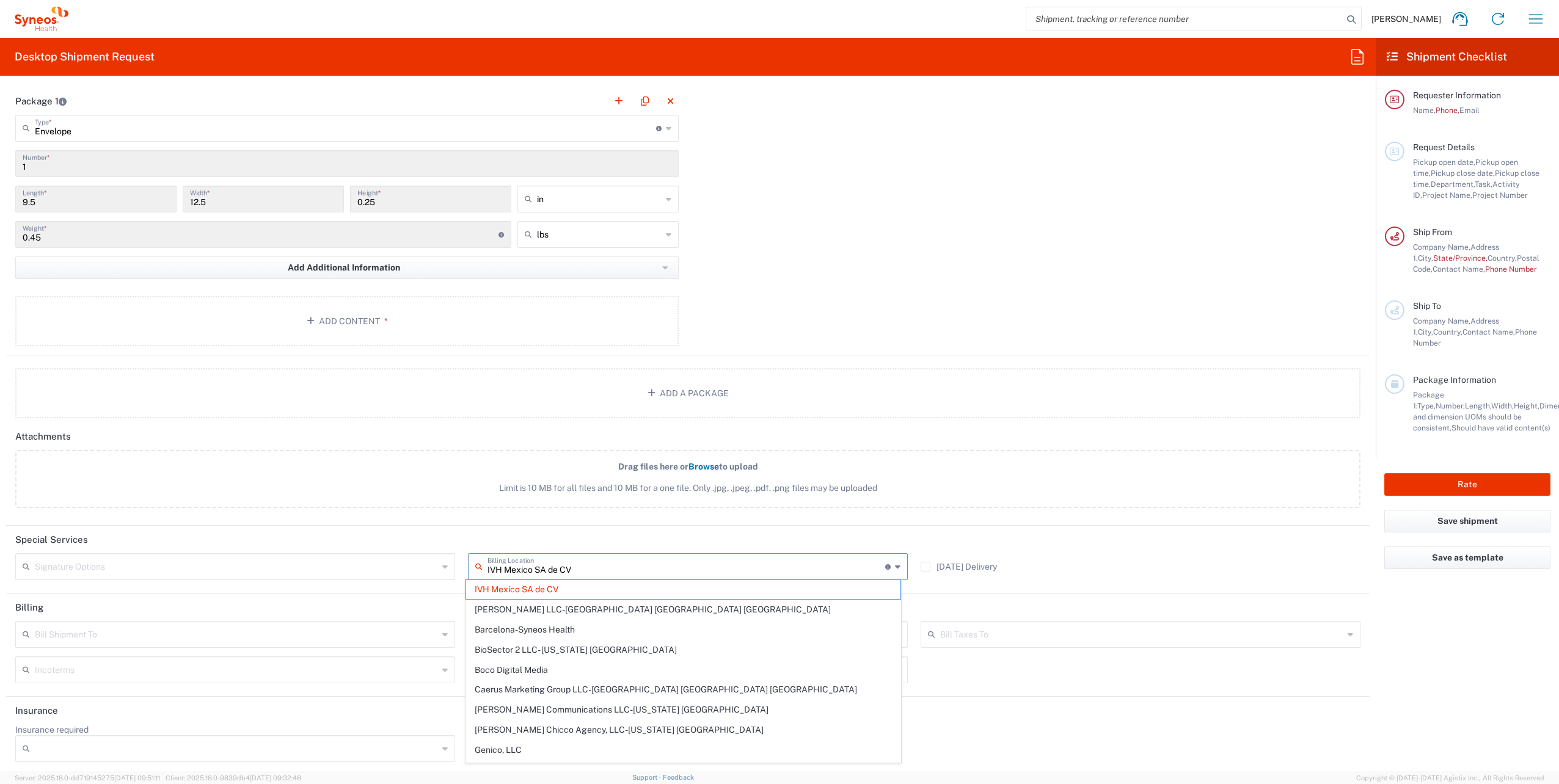
click at [612, 563] on input "IVH Mexico SA de CV" at bounding box center [686, 566] width 398 height 21
click at [428, 527] on header "Special Services" at bounding box center [688, 540] width 1363 height 28
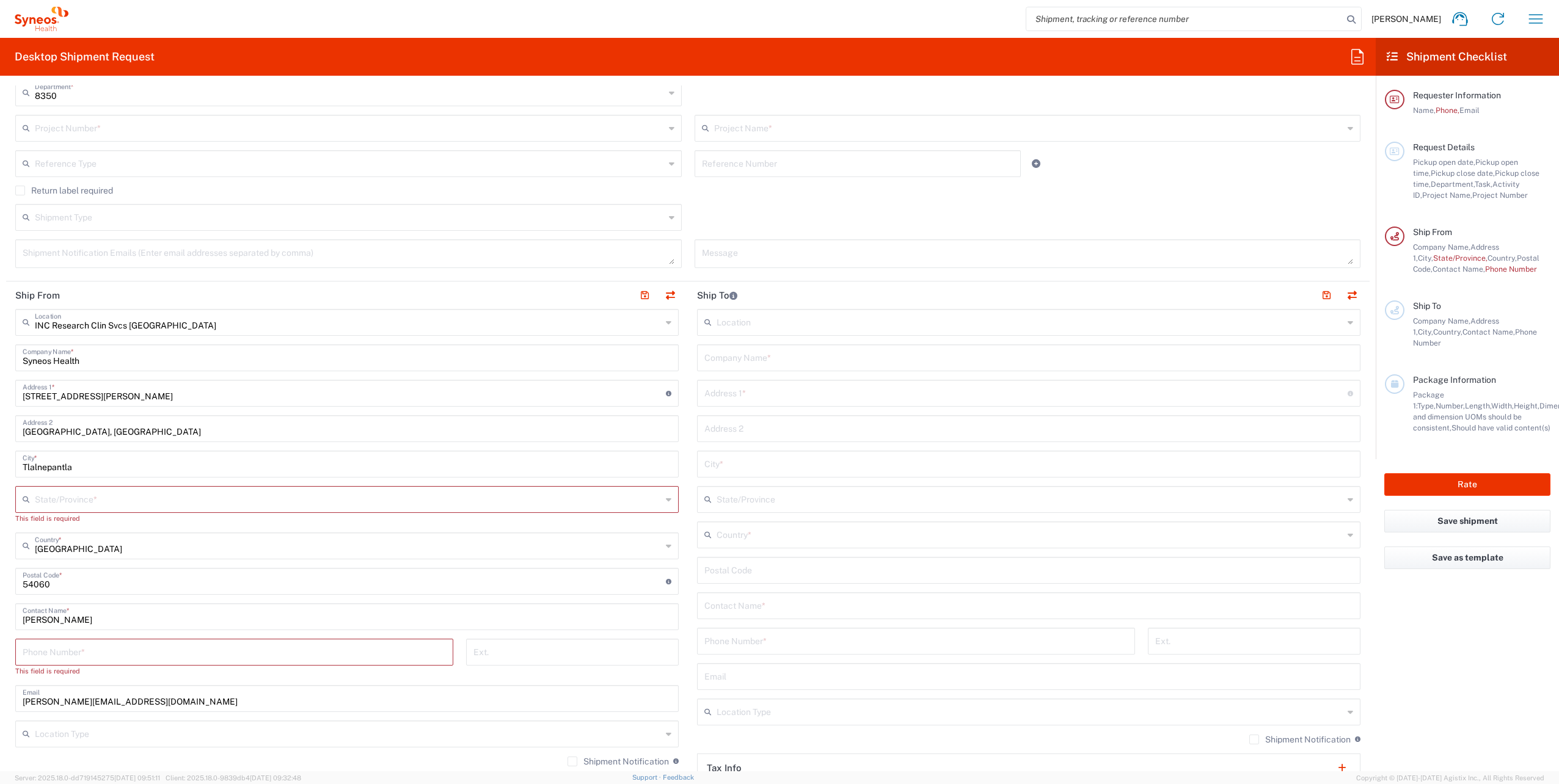
scroll to position [336, 0]
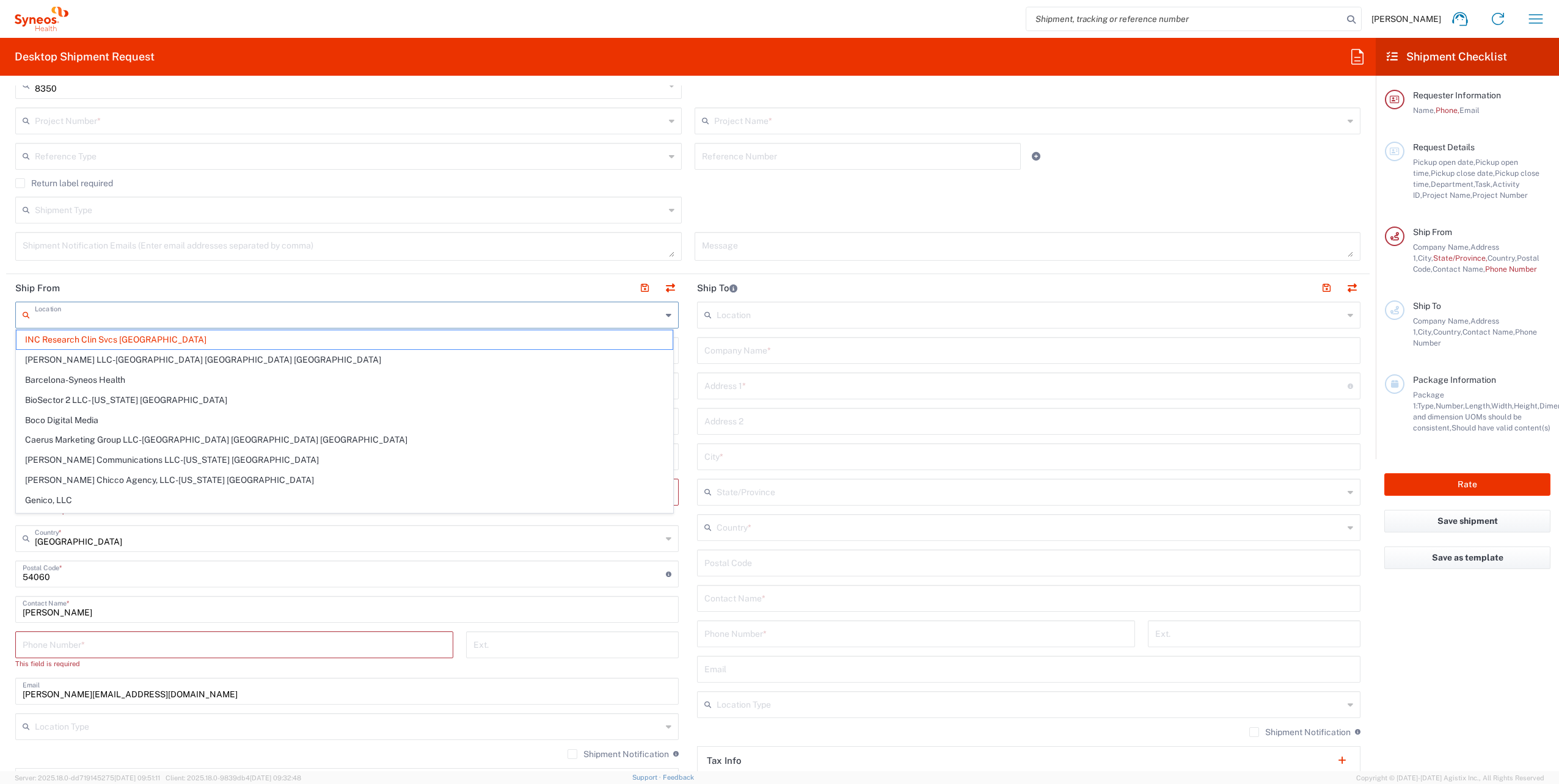
click at [194, 313] on input "text" at bounding box center [348, 314] width 627 height 21
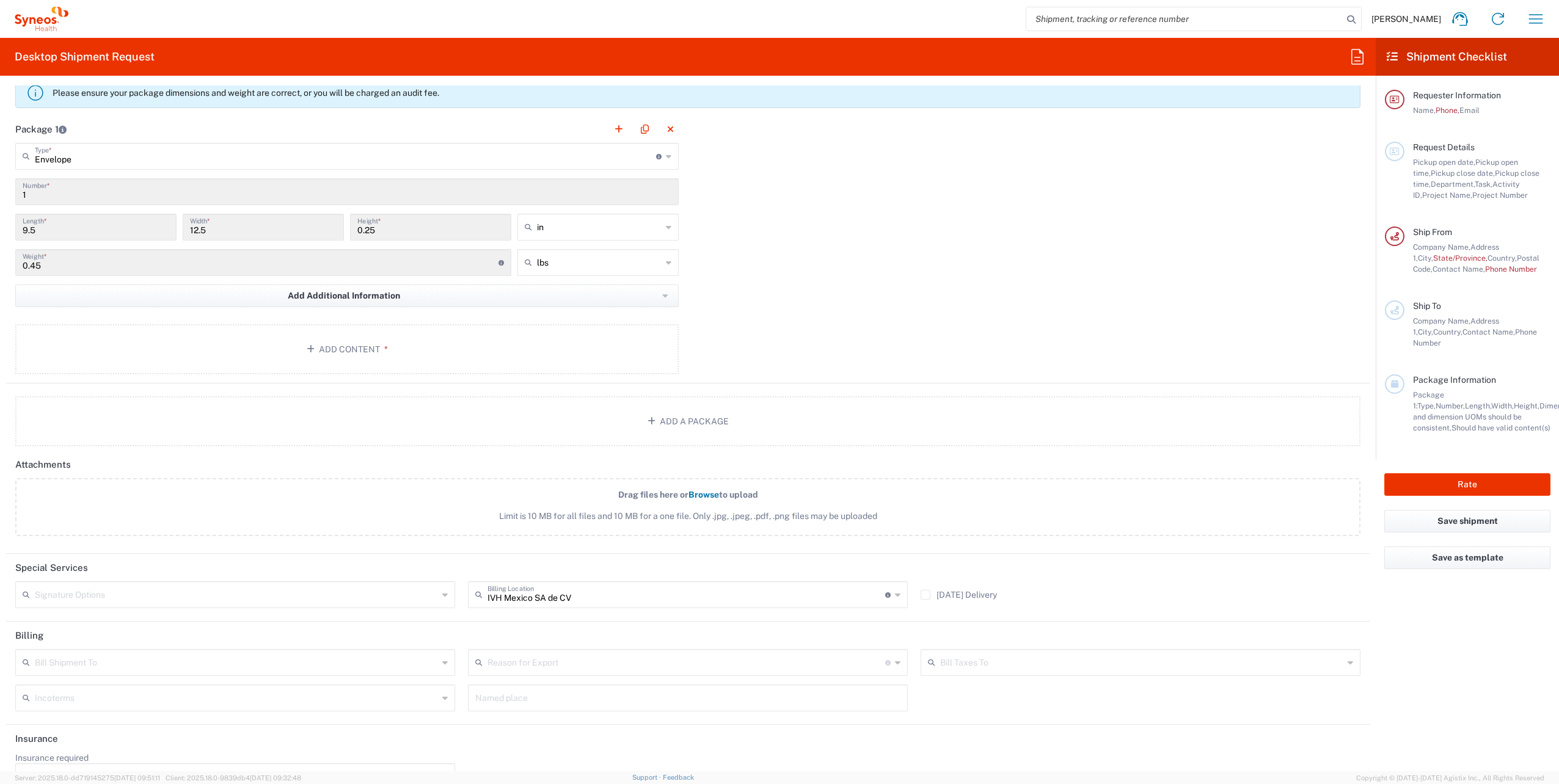
scroll to position [1191, 0]
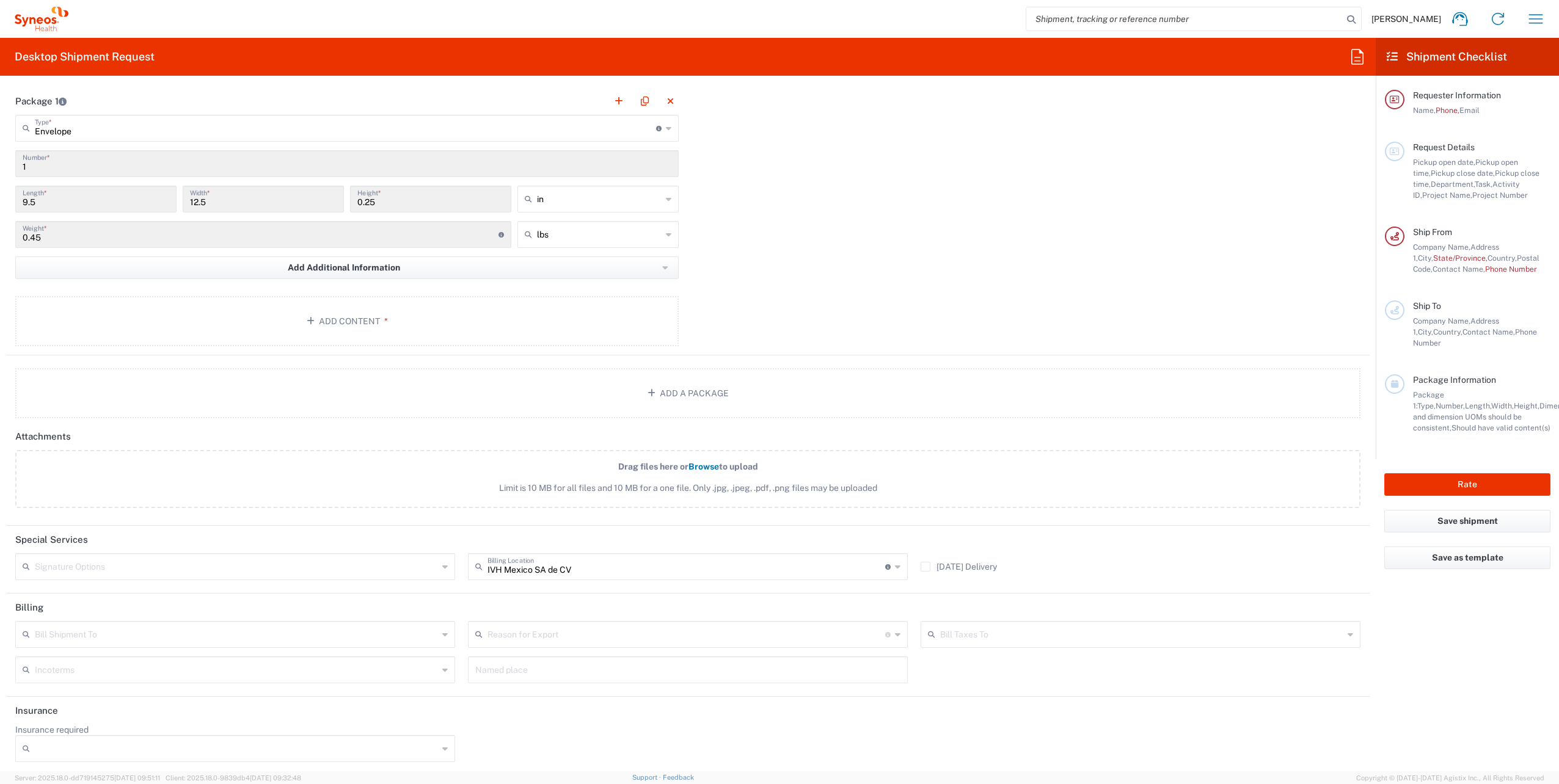
type input "in"
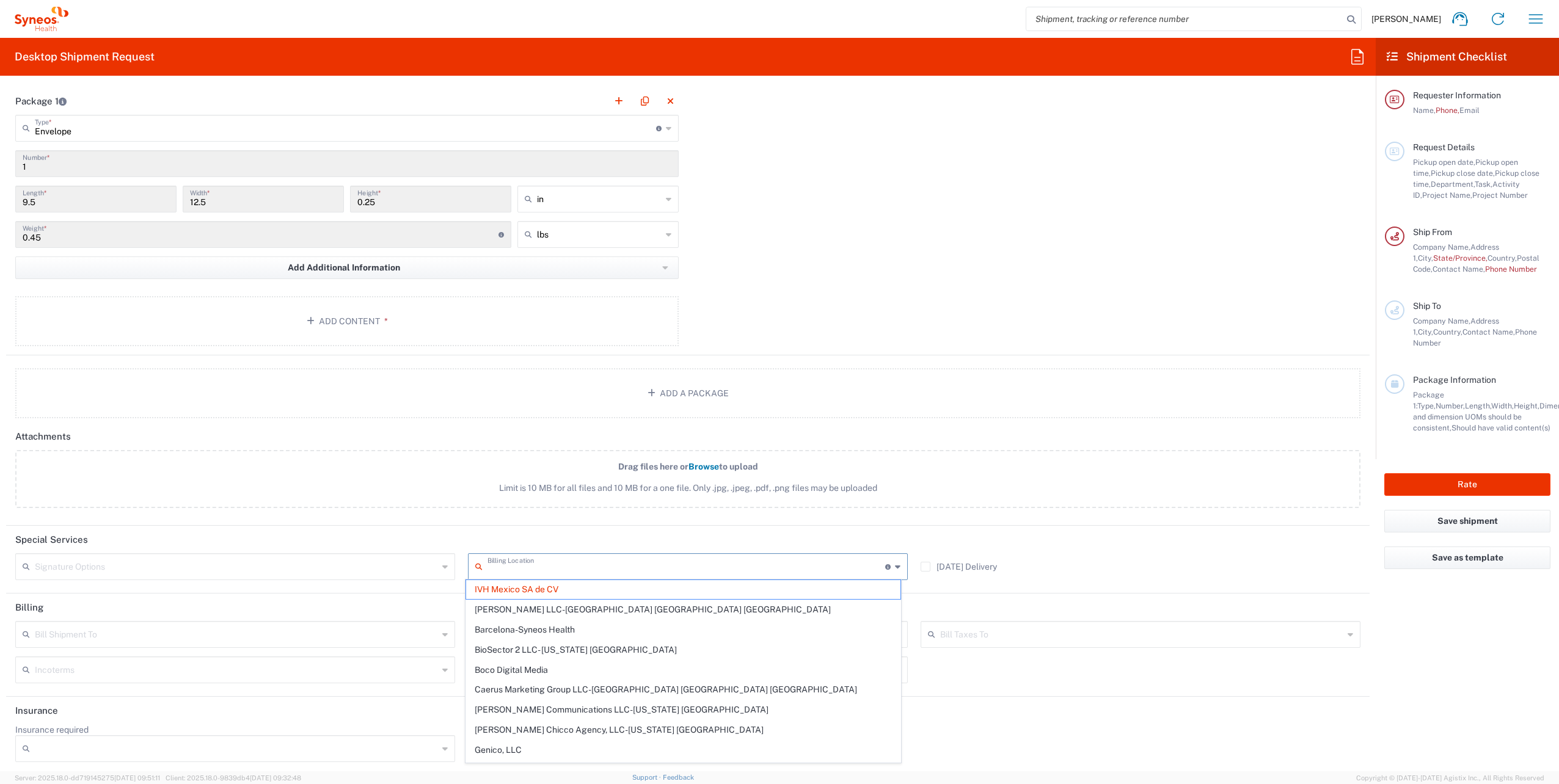
click at [629, 563] on input "text" at bounding box center [686, 566] width 398 height 21
type input "INC Research Clin Svcs Mexico"
click at [1082, 482] on span "Limit is 10 MB for all files and 10 MB for a one file. Only .jpg, .jpeg, .pdf, …" at bounding box center [688, 489] width 1291 height 13
click at [0, 0] on input "Drag files here or Browse to upload Limit is 10 MB for all files and 10 MB for …" at bounding box center [0, 0] width 0 height 0
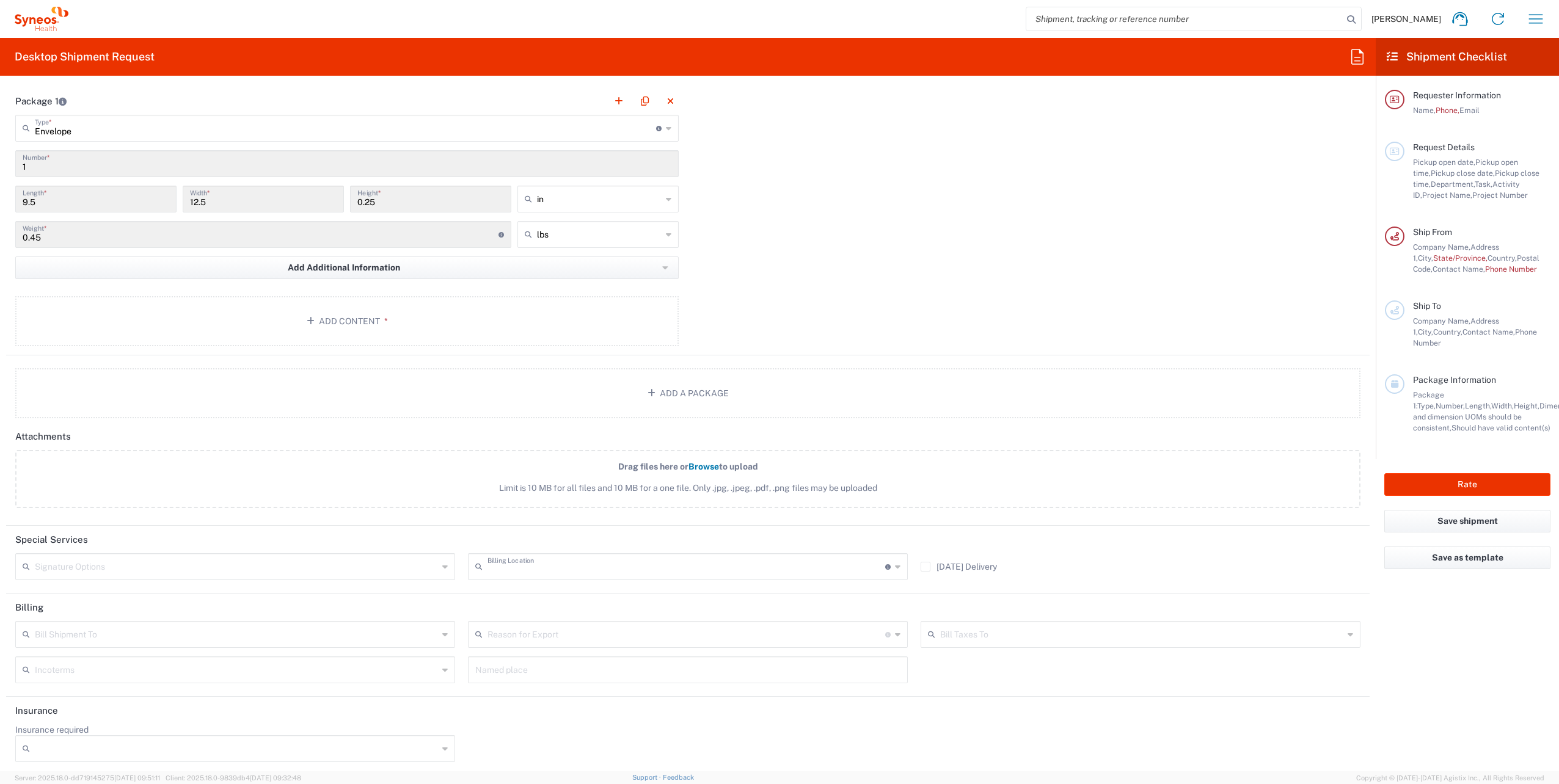
type input "IVH Mexico SA de CV"
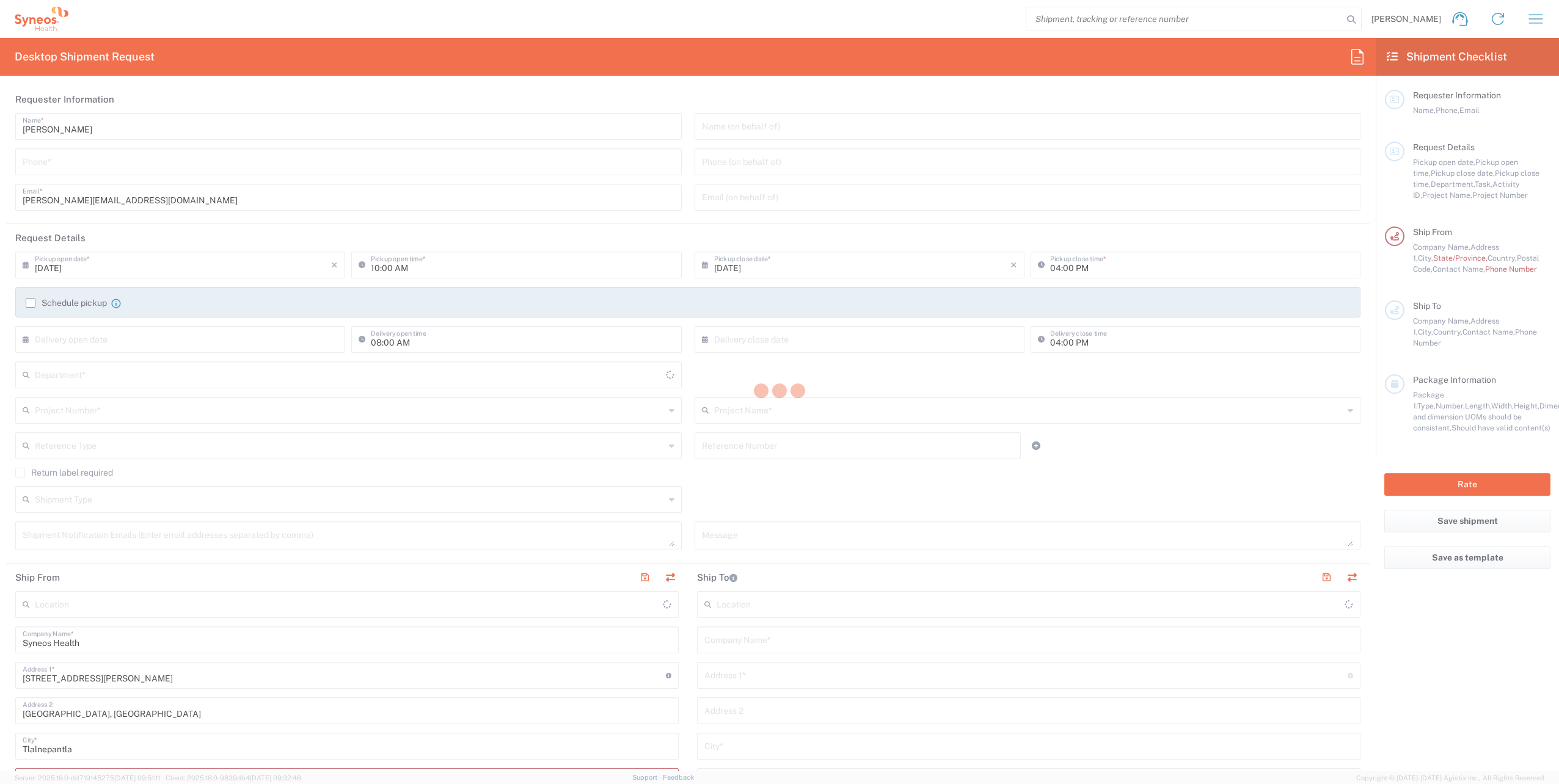
type input "8350"
type input "Mexico"
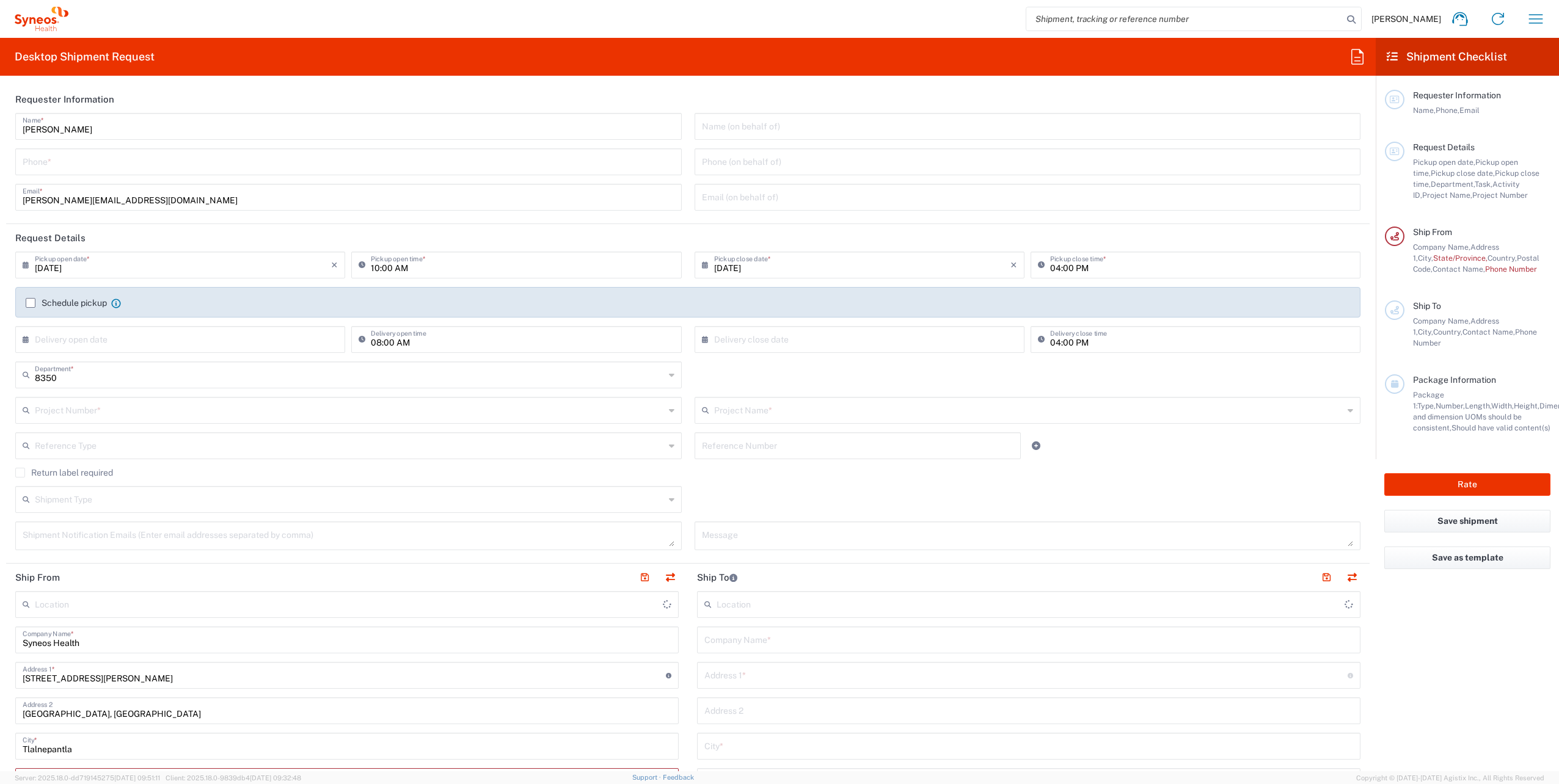
type input "INC Research Clin Svcs Mexico"
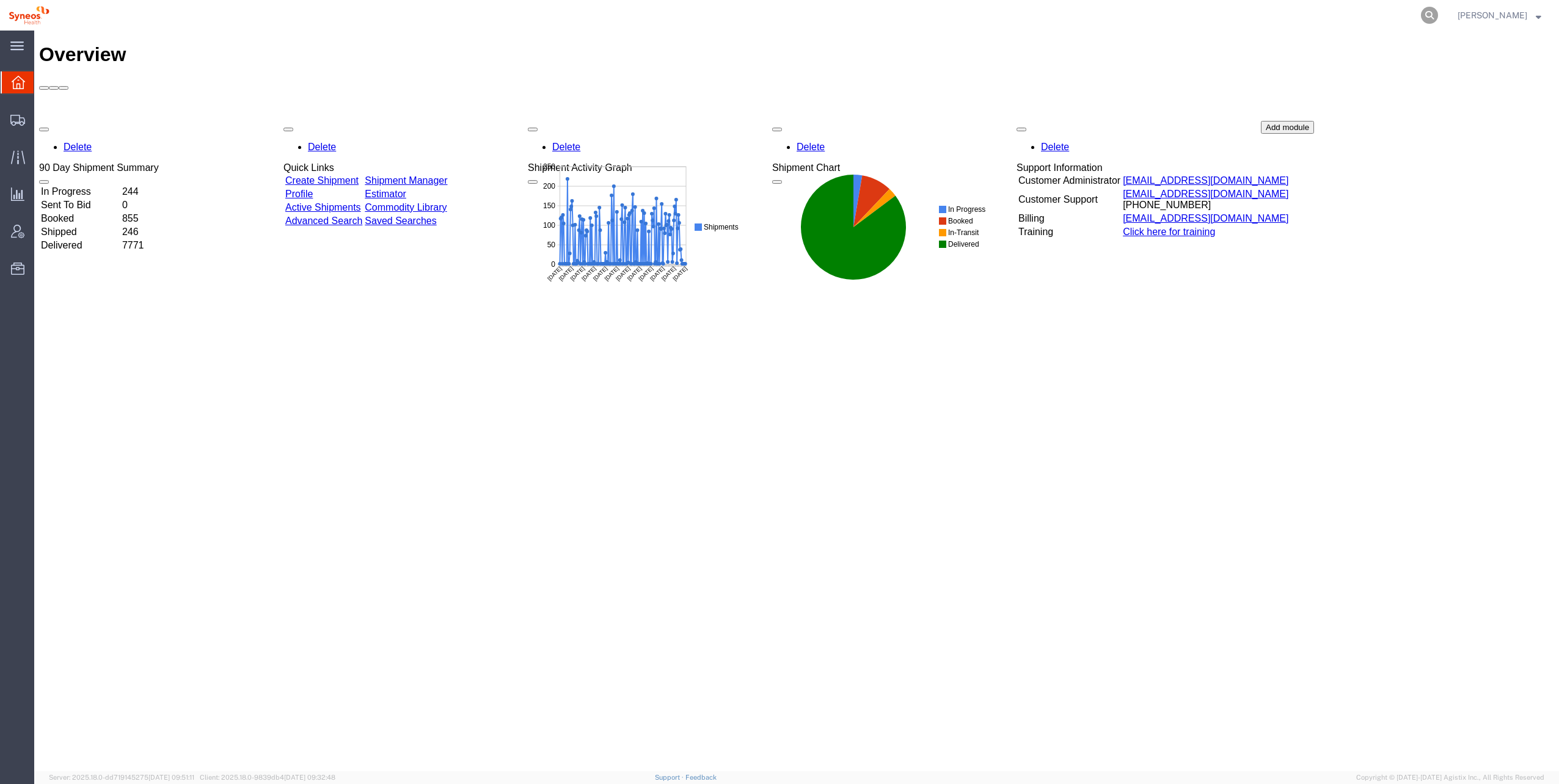
click at [1421, 14] on icon at bounding box center [1429, 15] width 17 height 17
click at [1079, 16] on input "search" at bounding box center [1234, 15] width 371 height 29
